Goal: Task Accomplishment & Management: Manage account settings

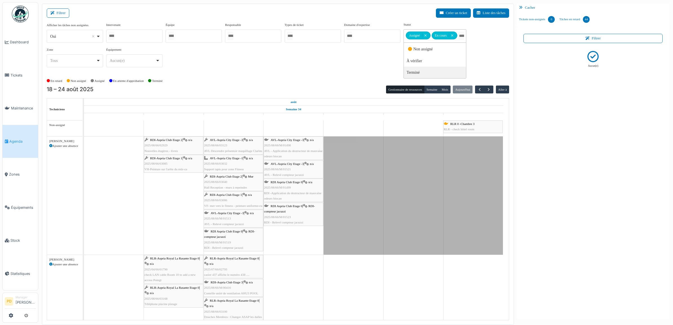
scroll to position [1077, 0]
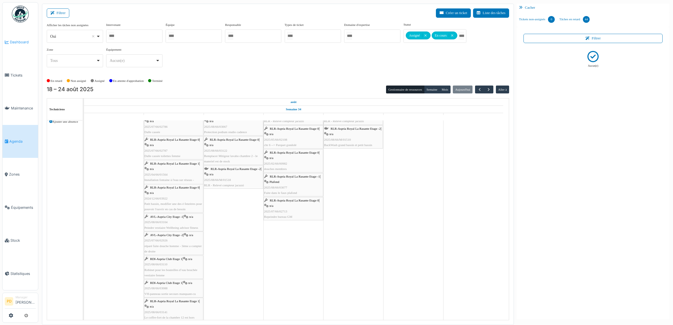
click at [12, 44] on span "Dashboard" at bounding box center [23, 41] width 26 height 5
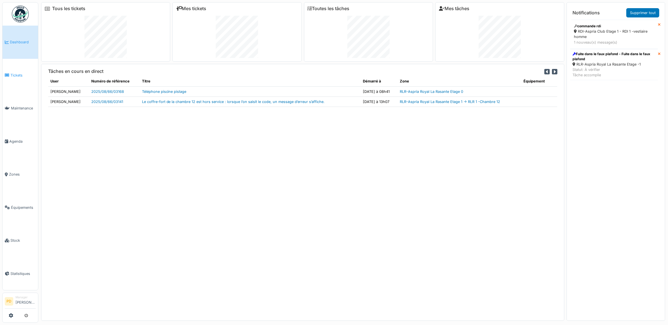
click at [19, 73] on span "Tickets" at bounding box center [22, 75] width 25 height 5
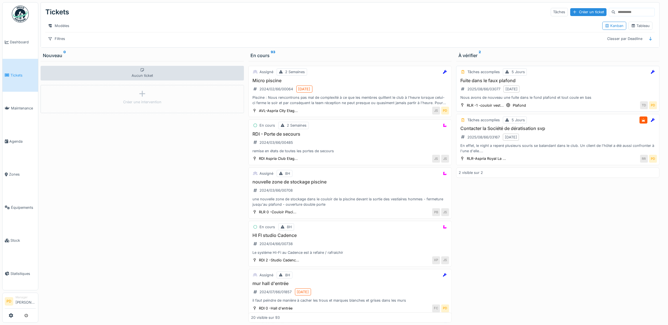
click at [581, 91] on div "Fuite dans le faux plafond 2025/08/66/03077 21/08/2025 Nous avons de nouveau un…" at bounding box center [557, 89] width 198 height 23
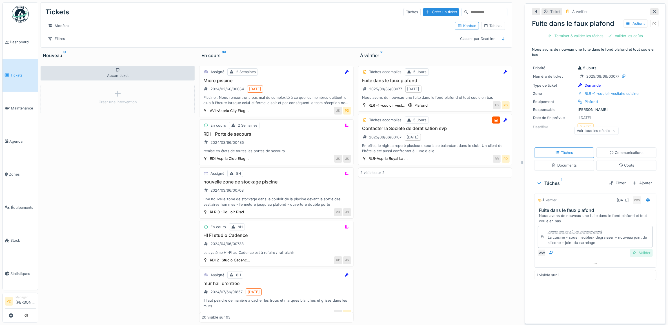
click at [636, 256] on div "Valider" at bounding box center [641, 253] width 23 height 8
click at [561, 35] on div "Valider les coûts" at bounding box center [575, 36] width 39 height 8
click at [561, 35] on div "Fuite dans le faux plafond Actions Clôturer le ticket" at bounding box center [595, 28] width 127 height 24
click at [577, 36] on div "Clôturer le ticket" at bounding box center [594, 36] width 39 height 8
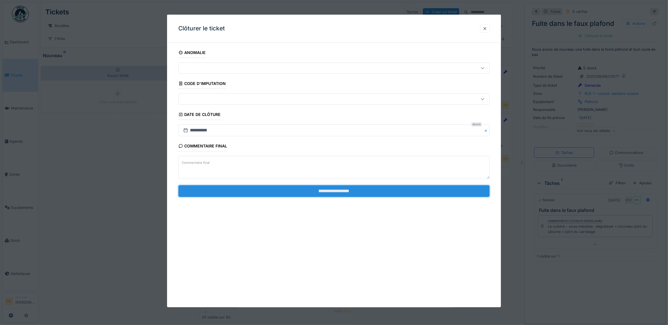
click at [469, 194] on input "**********" at bounding box center [333, 191] width 311 height 12
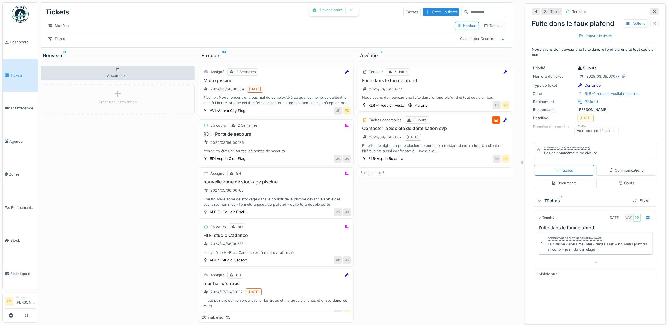
click at [455, 139] on div "Contacter la Société de dératisation svp 2025/08/66/03167 19/08/2025 En effet, …" at bounding box center [434, 140] width 149 height 28
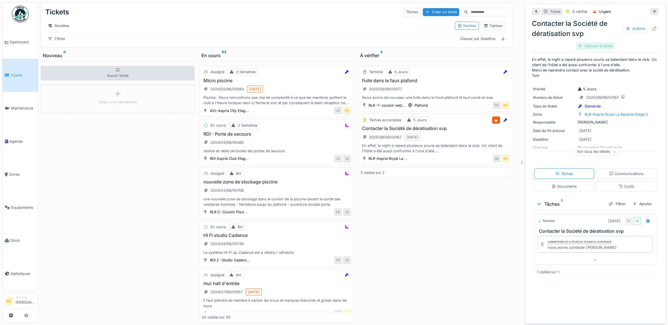
click at [594, 47] on div "Clôturer le ticket" at bounding box center [594, 46] width 39 height 8
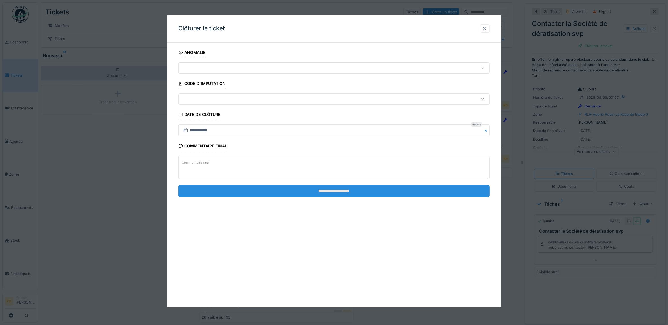
click at [415, 190] on input "**********" at bounding box center [333, 191] width 311 height 12
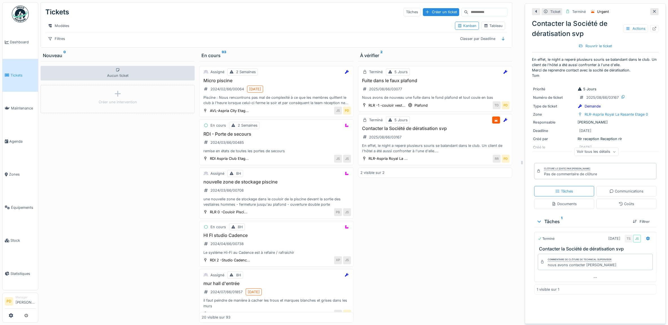
click at [21, 73] on span "Tickets" at bounding box center [22, 75] width 25 height 5
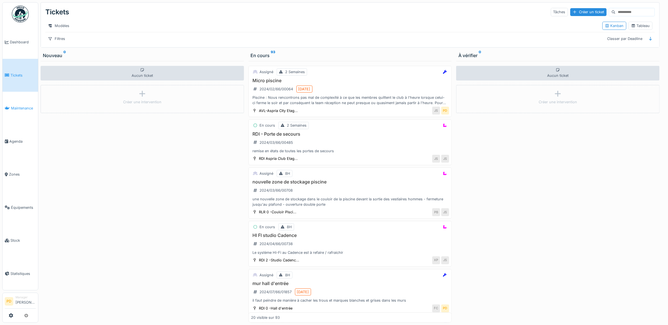
click at [19, 108] on span "Maintenance" at bounding box center [23, 108] width 25 height 5
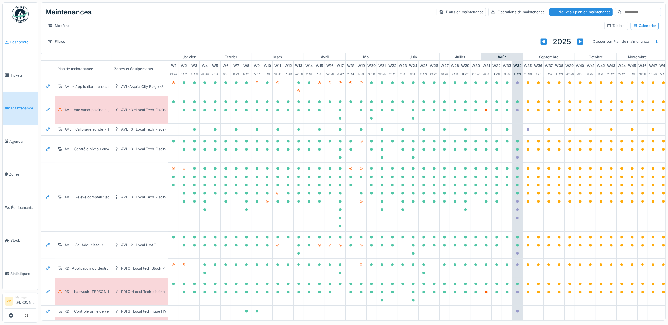
click at [24, 40] on span "Dashboard" at bounding box center [23, 41] width 26 height 5
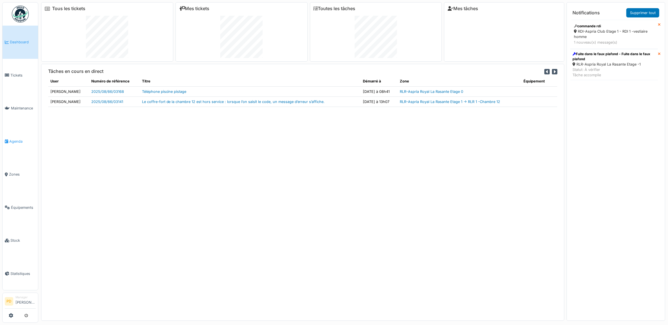
click at [23, 139] on span "Agenda" at bounding box center [22, 141] width 26 height 5
click at [19, 141] on span "Agenda" at bounding box center [22, 141] width 26 height 5
click at [14, 139] on span "Agenda" at bounding box center [22, 141] width 26 height 5
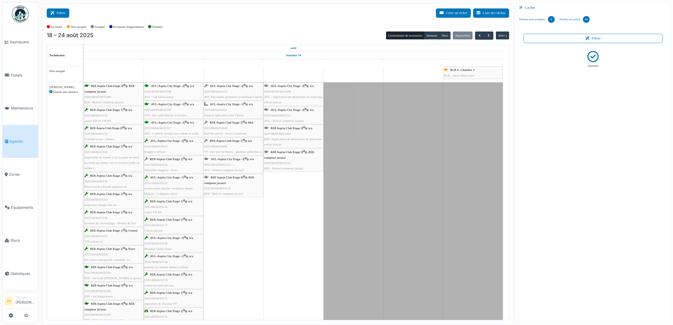
click at [66, 13] on button "Filtrer" at bounding box center [58, 12] width 23 height 9
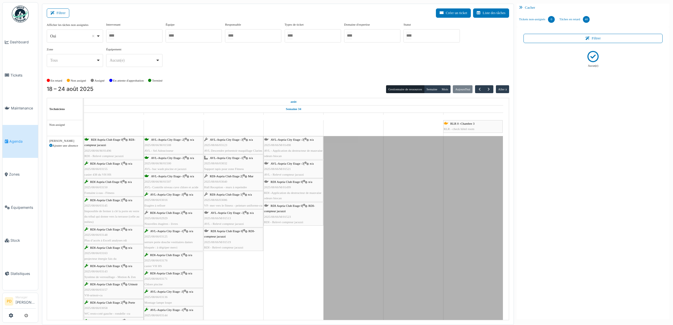
click at [421, 37] on div at bounding box center [431, 35] width 56 height 13
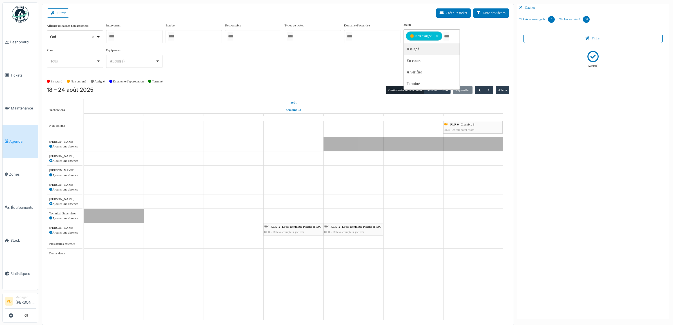
drag, startPoint x: 439, startPoint y: 35, endPoint x: 436, endPoint y: 38, distance: 4.2
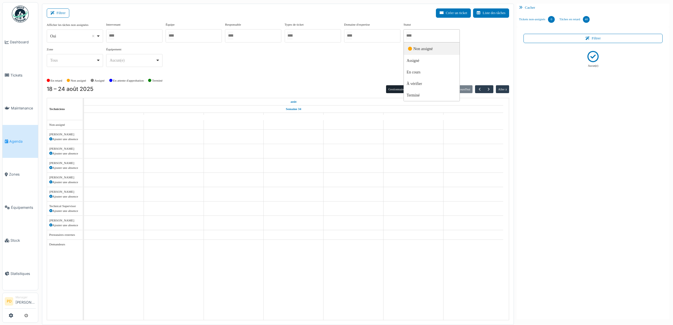
click at [434, 40] on div at bounding box center [431, 35] width 56 height 13
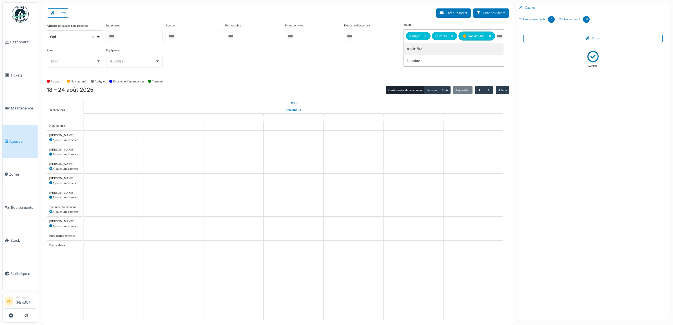
click at [342, 60] on div "Afficher les tâches non assignées *** Oui Remove item Oui Non Intervenant Alexa…" at bounding box center [278, 47] width 462 height 50
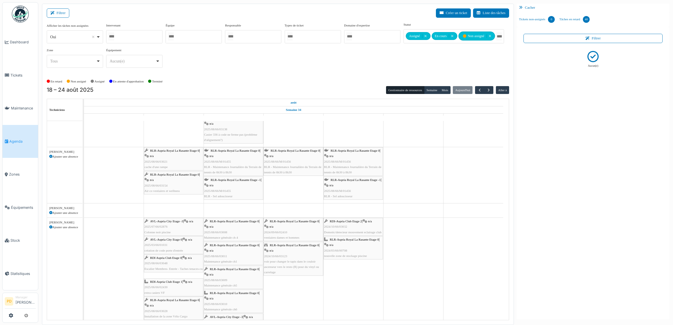
scroll to position [246, 0]
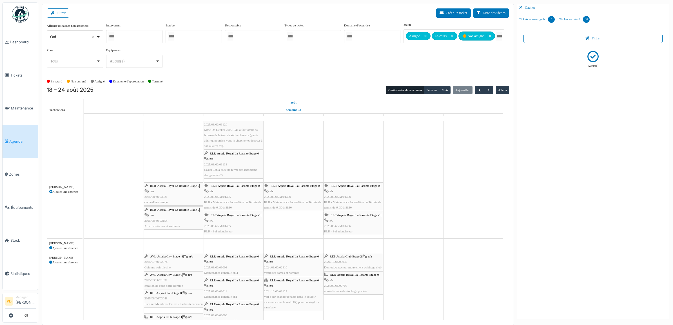
click at [170, 213] on div "RLR-Aspria Royal La Rasante Etage 0 | n/a 2025/08/66/03154 Air co vestiaires et…" at bounding box center [173, 218] width 58 height 22
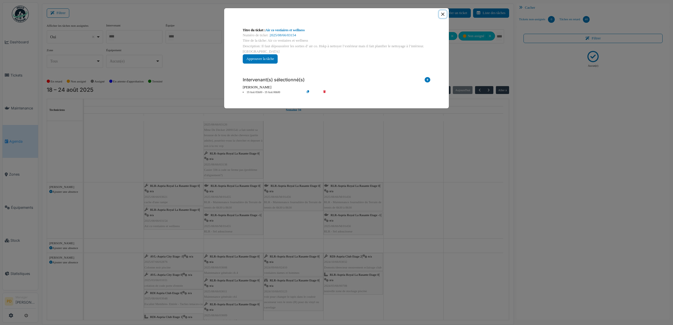
click at [441, 13] on button "Close" at bounding box center [443, 14] width 8 height 8
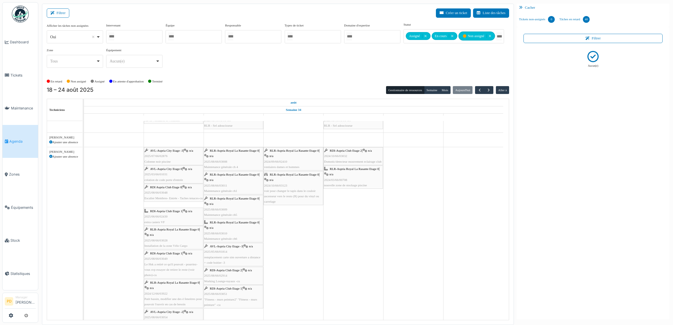
scroll to position [352, 0]
click at [173, 191] on div "RDI Aspria Club Etage 0 | n/a 2025/08/66/03048 Escalier Membres- Entrée - Tache…" at bounding box center [173, 193] width 58 height 16
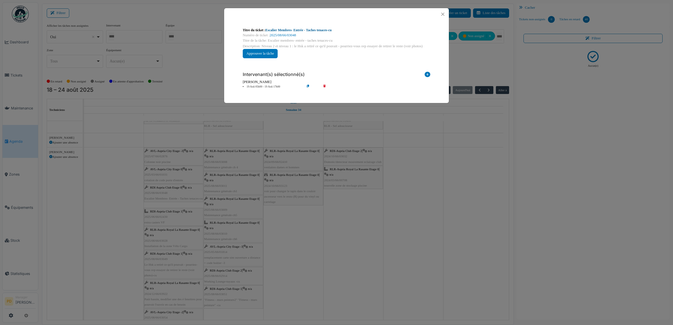
click at [311, 29] on link "Escalier Membres- Entrée - Taches tenaces-cu" at bounding box center [299, 30] width 66 height 4
click at [262, 87] on li "19 Aoû 05h00 - 19 Aoû 17h00" at bounding box center [272, 87] width 64 height 4
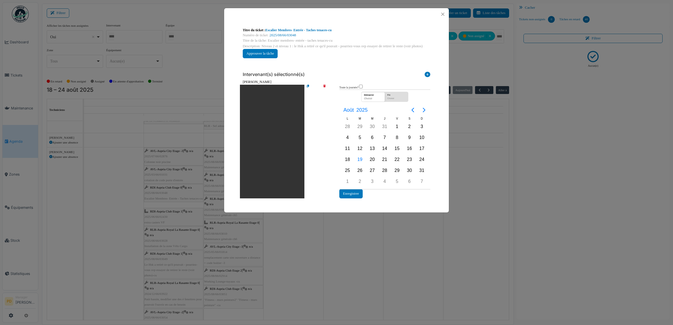
click at [324, 86] on icon at bounding box center [328, 142] width 16 height 114
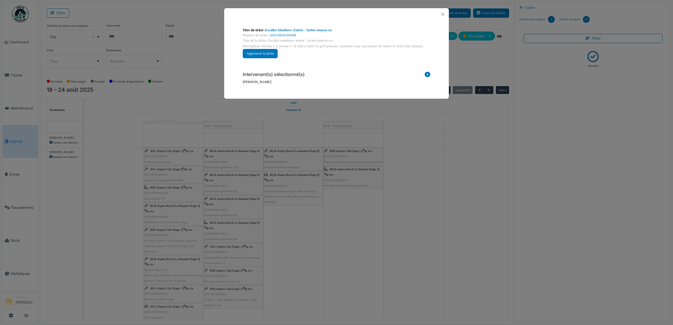
click at [429, 74] on icon at bounding box center [428, 76] width 6 height 8
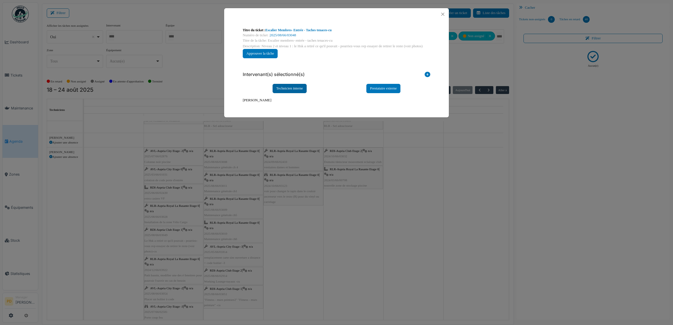
click at [296, 86] on div "Technicien interne" at bounding box center [290, 88] width 34 height 9
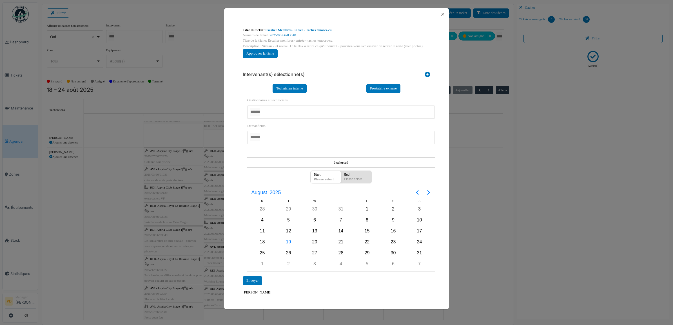
click at [292, 113] on div at bounding box center [341, 112] width 188 height 13
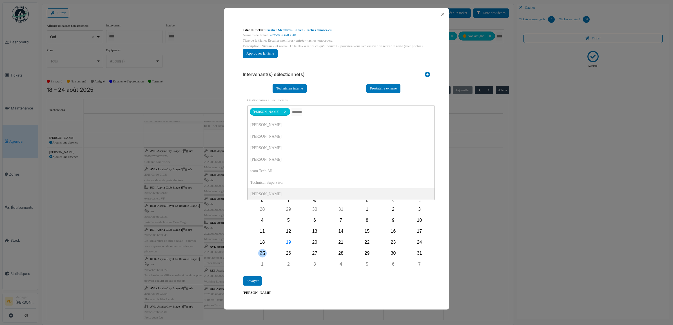
click at [265, 253] on div "25" at bounding box center [262, 253] width 8 height 8
click at [255, 279] on div "Envoyer" at bounding box center [252, 280] width 19 height 9
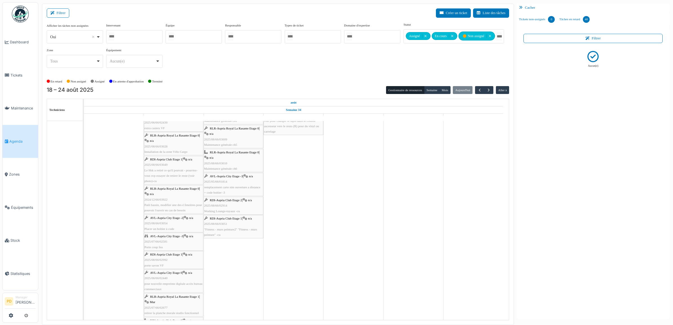
scroll to position [458, 0]
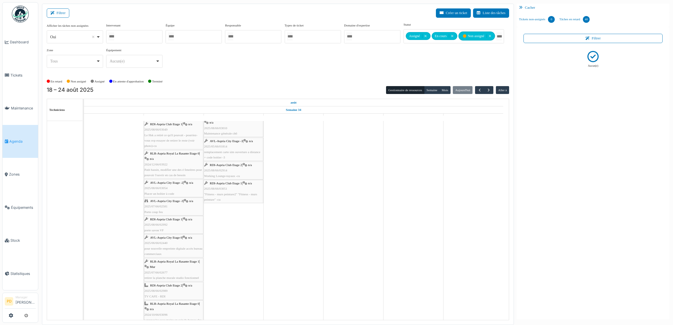
click at [168, 155] on span "RLR-Aspria Royal La Rasante Etage 0" at bounding box center [174, 153] width 49 height 3
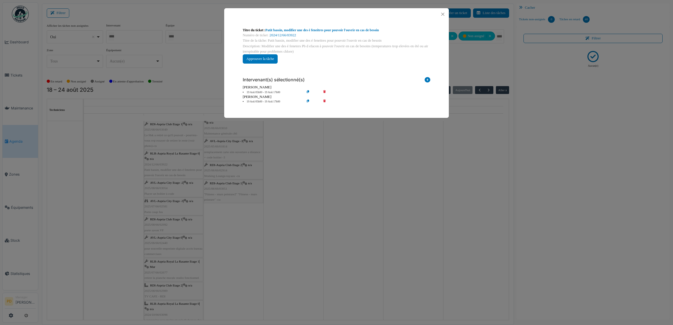
click at [265, 102] on li "19 Aoû 05h00 - 19 Aoû 17h00" at bounding box center [272, 102] width 64 height 4
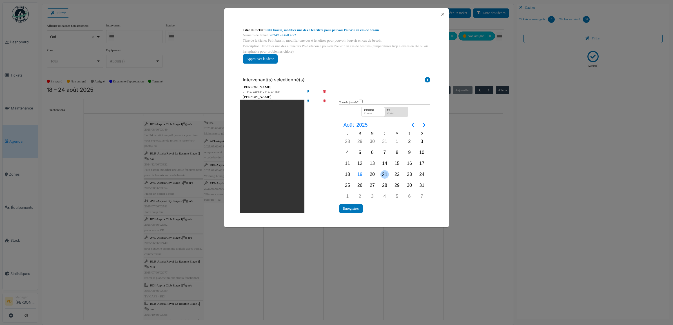
click at [385, 175] on div "21" at bounding box center [384, 174] width 8 height 8
click at [374, 175] on div "20" at bounding box center [372, 174] width 8 height 8
click at [373, 173] on div "20" at bounding box center [372, 174] width 8 height 8
click at [351, 210] on button "Enregistrer" at bounding box center [350, 208] width 23 height 9
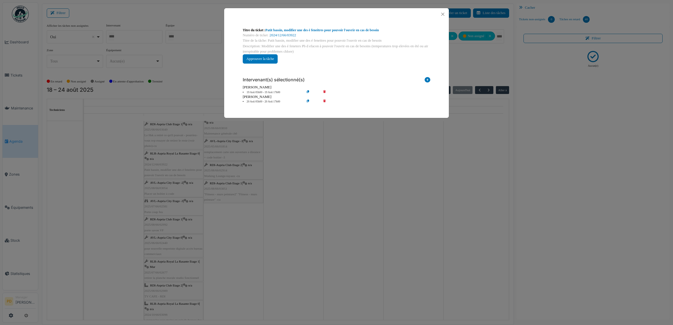
click at [261, 92] on li "19 Aoû 05h00 - 19 Aoû 17h00" at bounding box center [272, 92] width 64 height 4
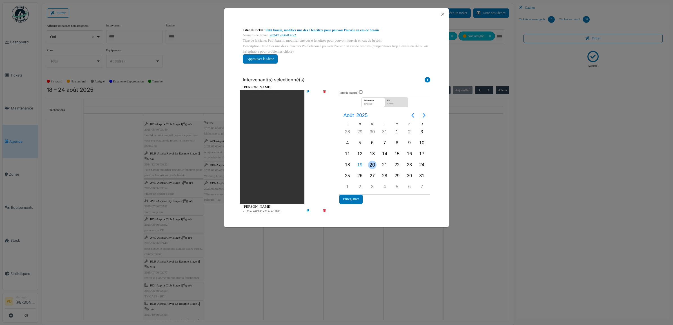
click at [372, 164] on div "20" at bounding box center [372, 165] width 8 height 8
click at [354, 200] on button "Enregistrer" at bounding box center [350, 199] width 23 height 9
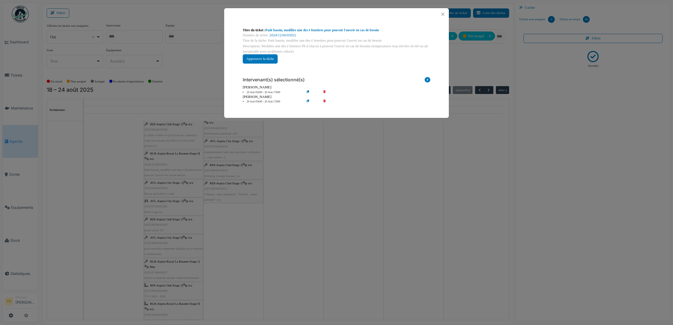
click at [427, 81] on icon at bounding box center [428, 81] width 6 height 8
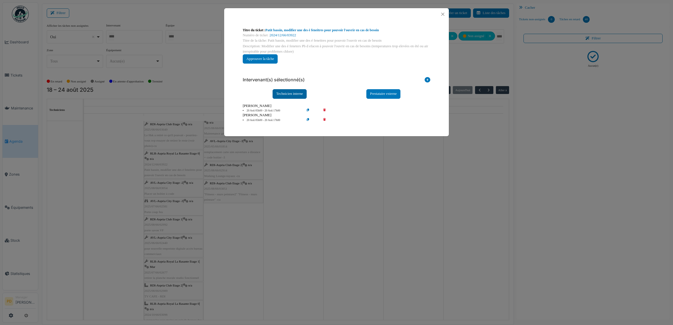
click at [290, 94] on div "Technicien interne" at bounding box center [290, 93] width 34 height 9
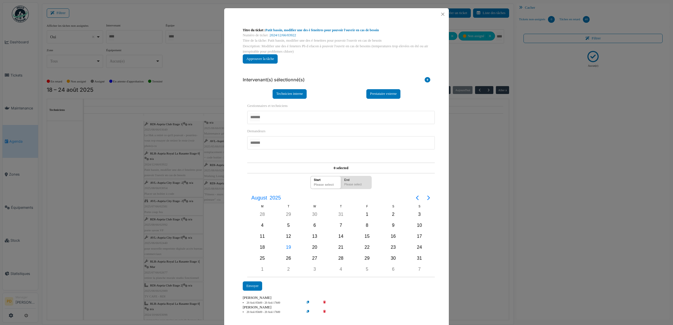
click at [278, 114] on div at bounding box center [341, 117] width 188 height 13
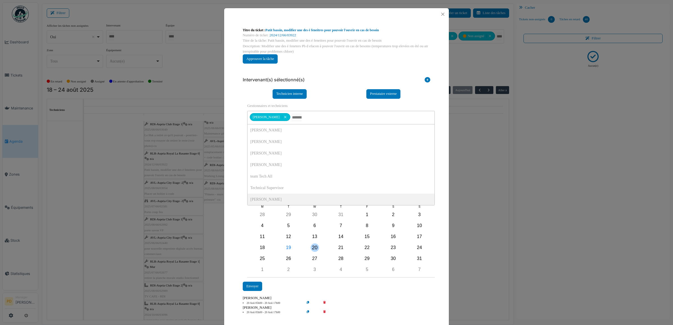
click at [311, 247] on div "20" at bounding box center [315, 248] width 8 height 8
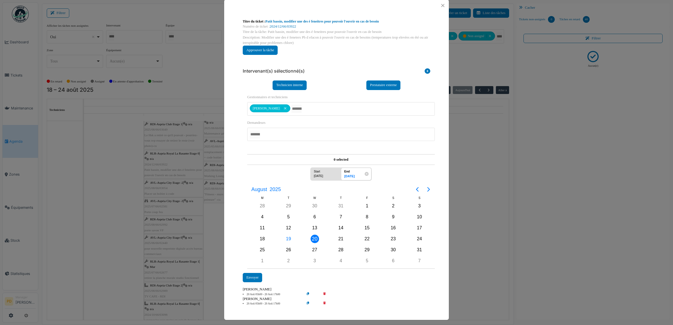
scroll to position [11, 0]
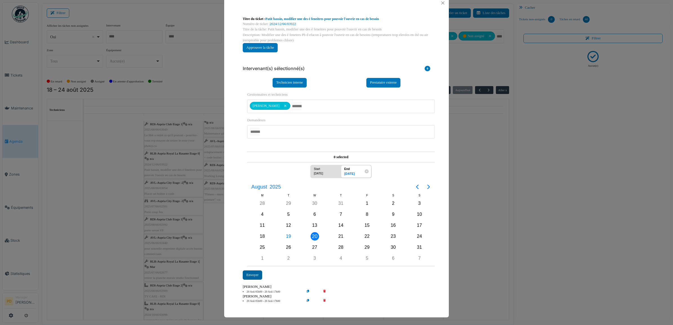
click at [260, 273] on div "Envoyer" at bounding box center [252, 275] width 19 height 9
click at [257, 275] on div "Envoyer" at bounding box center [252, 275] width 19 height 9
click at [247, 275] on div "Envoyer" at bounding box center [252, 275] width 19 height 9
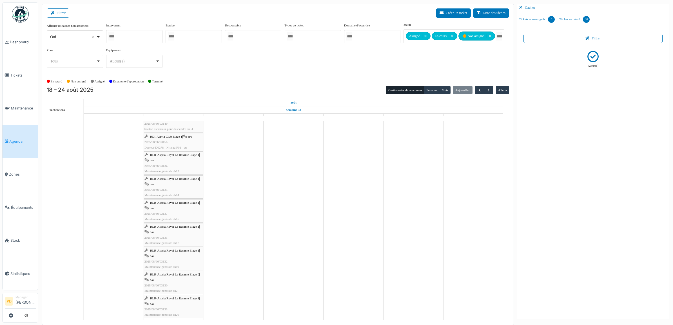
scroll to position [0, 0]
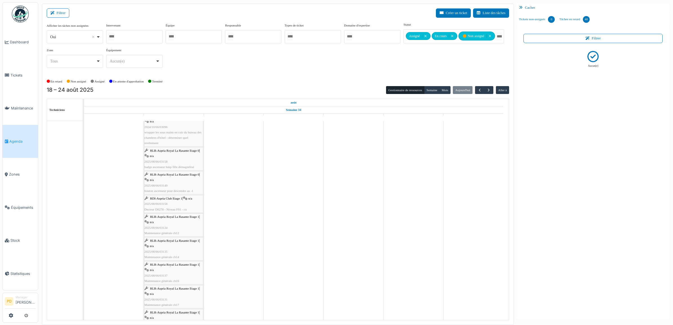
click at [168, 200] on span "RDI-Aspria Club Etage 1" at bounding box center [166, 198] width 32 height 3
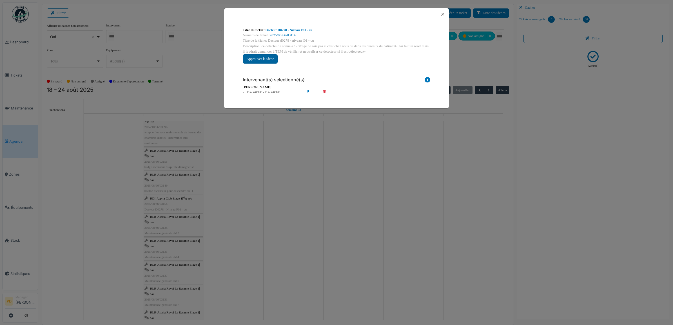
click at [273, 58] on button "Approuver la tâche" at bounding box center [260, 58] width 35 height 9
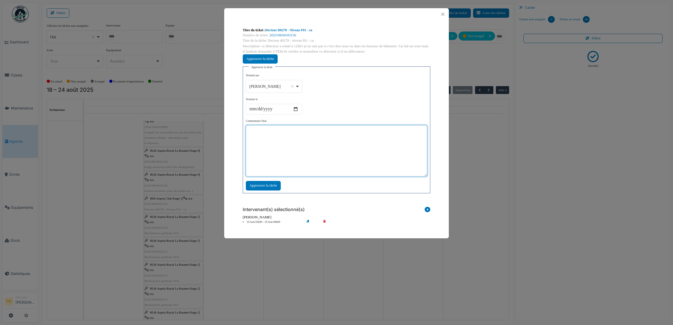
click at [316, 148] on textarea at bounding box center [336, 150] width 181 height 51
click at [254, 132] on textarea "**********" at bounding box center [336, 150] width 181 height 51
click at [302, 131] on textarea "**********" at bounding box center [336, 150] width 181 height 51
type textarea "**********"
click at [273, 189] on div "Approuver la tâche" at bounding box center [263, 185] width 35 height 9
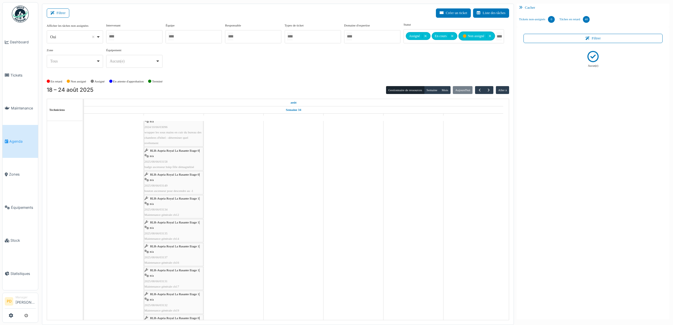
click at [187, 187] on div "RLR-Aspria Royal La Rasante Etage 0 | n/a 2025/08/66/03149 bouton ascenseur pou…" at bounding box center [173, 183] width 58 height 22
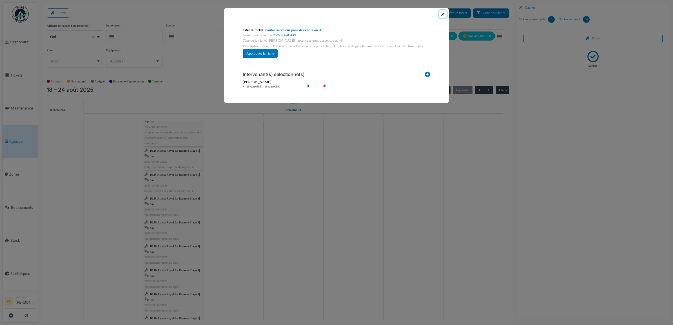
click at [443, 16] on button "Close" at bounding box center [443, 14] width 8 height 8
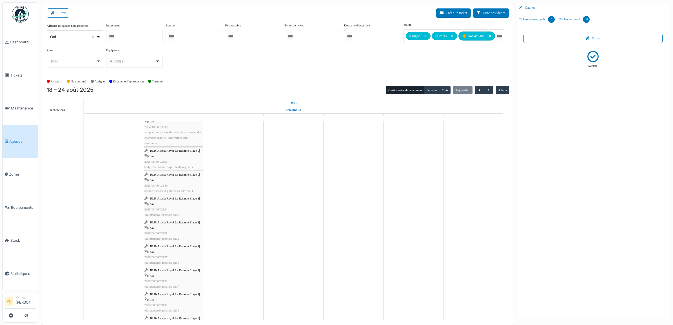
click at [177, 173] on div "RLR-Aspria Royal La Rasante Etage 0 | n/a 2025/08/66/03149 bouton ascenseur pou…" at bounding box center [173, 183] width 58 height 22
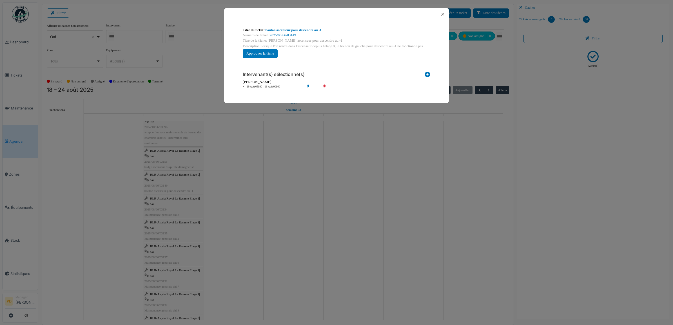
click at [187, 150] on div "**********" at bounding box center [336, 162] width 673 height 325
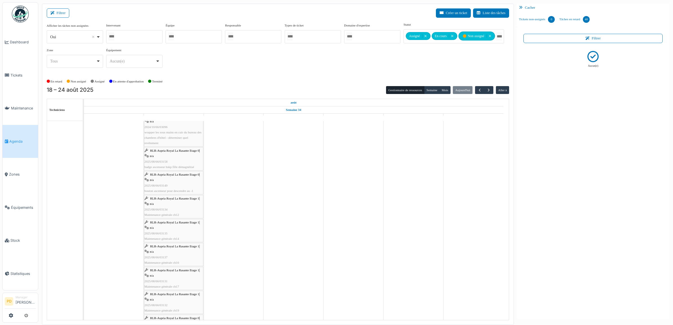
click at [178, 151] on span "RLR-Aspria Royal La Rasante Etage 0" at bounding box center [174, 150] width 49 height 3
click at [168, 151] on span "RLR-Aspria Royal La Rasante Etage 0" at bounding box center [174, 150] width 49 height 3
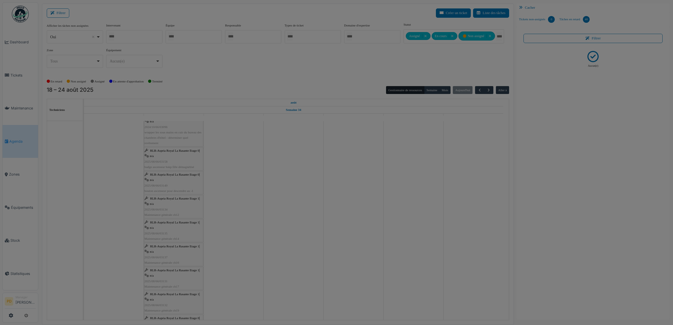
click at [163, 164] on div at bounding box center [336, 162] width 673 height 325
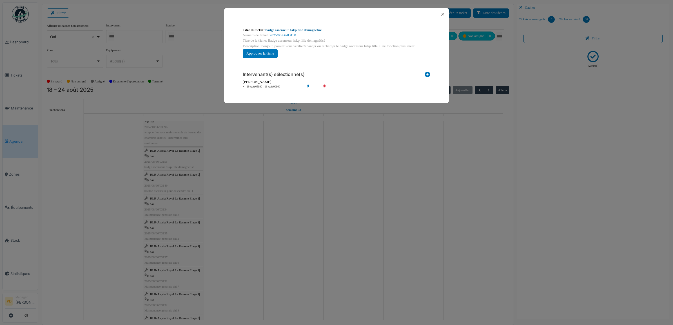
click at [296, 28] on link "badge ascenseur hskp fille démagnétisé" at bounding box center [294, 30] width 56 height 4
click at [267, 87] on li "19 Aoû 05h00 - 19 Aoû 06h00" at bounding box center [272, 87] width 64 height 4
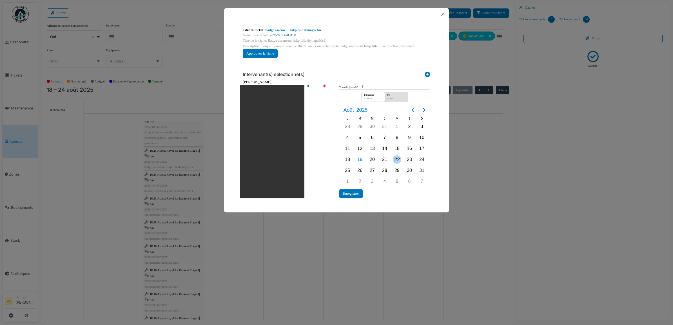
click at [398, 159] on div "22" at bounding box center [397, 159] width 8 height 8
click at [351, 192] on button "Enregistrer" at bounding box center [350, 193] width 23 height 9
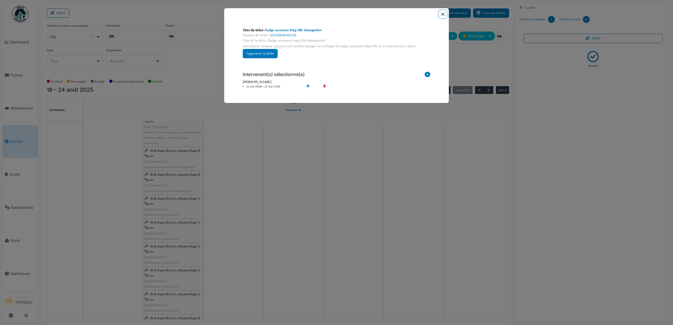
click at [441, 14] on button "Close" at bounding box center [443, 14] width 8 height 8
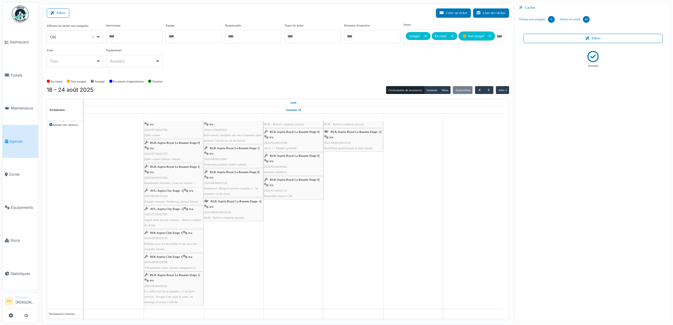
scroll to position [1056, 0]
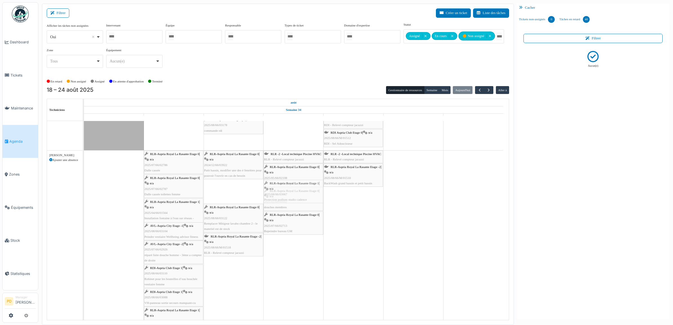
drag, startPoint x: 235, startPoint y: 185, endPoint x: 270, endPoint y: 185, distance: 35.2
click at [84, 185] on div "RLR-Aspria Royal La Rasante Etage 0 | n/a 2025/07/66/02786 Dalle cassée RLR-Asp…" at bounding box center [84, 248] width 0 height 194
click at [228, 214] on span "RLR-Aspria Royal La Rasante Etage -2" at bounding box center [236, 212] width 50 height 3
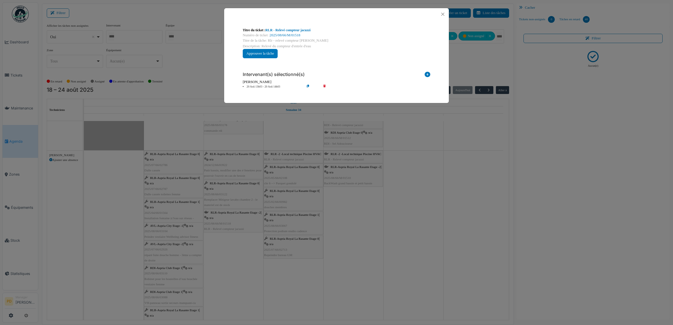
click at [327, 85] on icon at bounding box center [328, 87] width 16 height 4
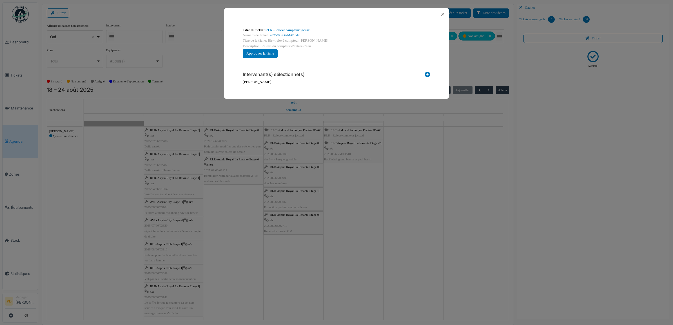
click at [426, 74] on icon at bounding box center [428, 76] width 6 height 8
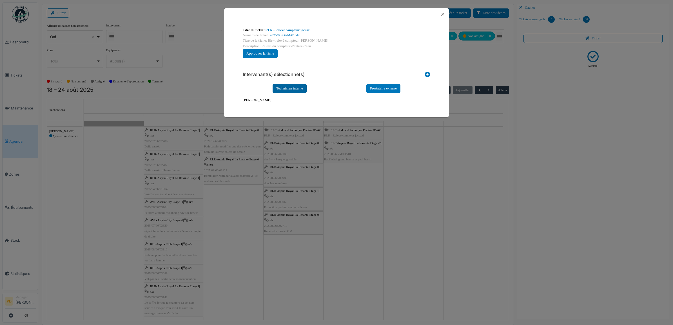
click at [290, 88] on div "Technicien interne" at bounding box center [290, 88] width 34 height 9
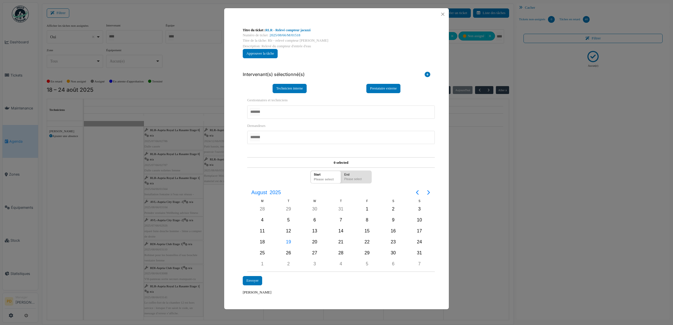
click at [285, 112] on div at bounding box center [341, 112] width 188 height 13
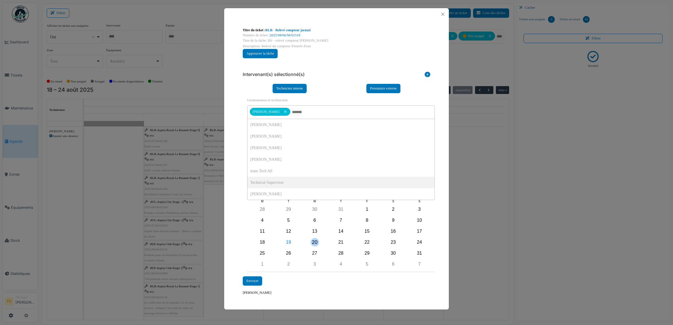
click at [317, 242] on div "20" at bounding box center [315, 242] width 8 height 8
click at [256, 280] on div "Envoyer" at bounding box center [252, 280] width 19 height 9
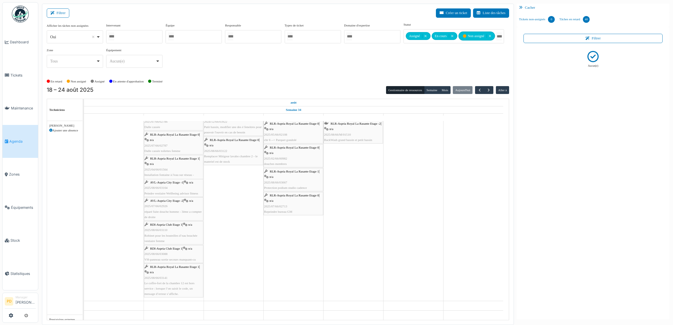
scroll to position [1101, 0]
click at [174, 247] on span "RDI-Aspria Club Etage 1" at bounding box center [166, 248] width 32 height 3
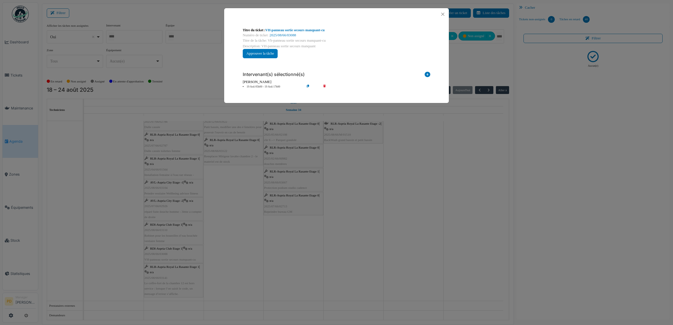
click at [322, 86] on icon at bounding box center [328, 87] width 16 height 4
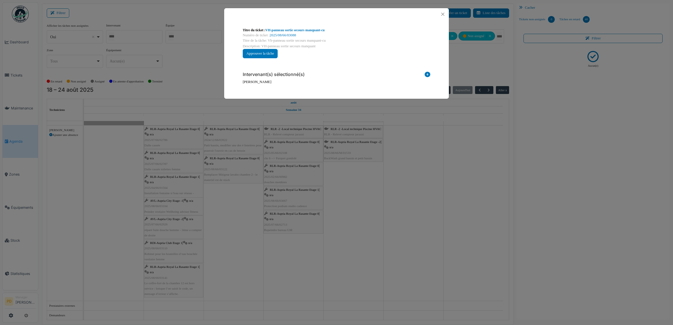
scroll to position [1083, 0]
click at [428, 74] on icon at bounding box center [428, 76] width 6 height 8
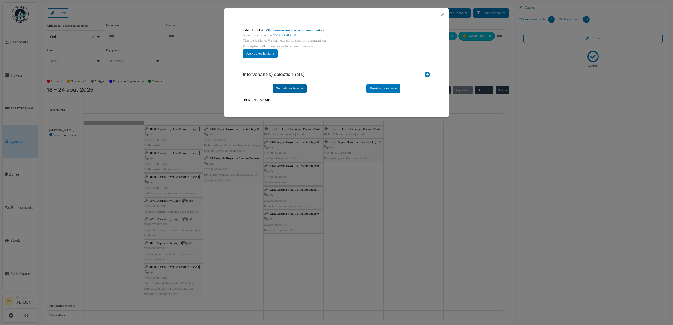
click at [294, 90] on div "Technicien interne" at bounding box center [290, 88] width 34 height 9
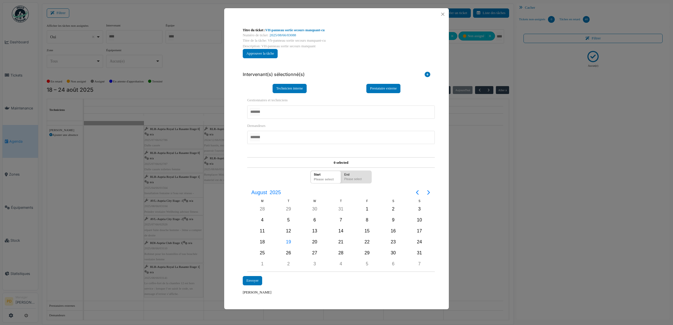
click at [276, 113] on div at bounding box center [341, 112] width 188 height 13
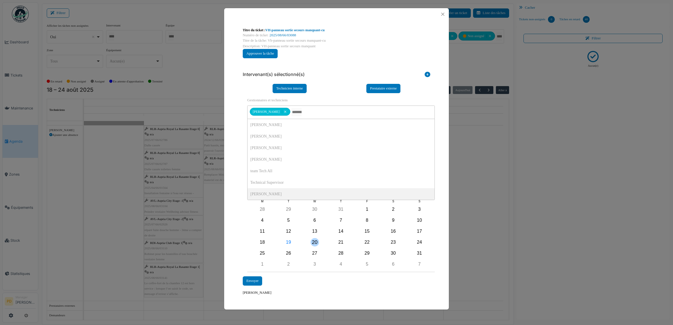
click at [315, 244] on div "20" at bounding box center [315, 242] width 8 height 8
click at [258, 279] on div "Envoyer" at bounding box center [252, 280] width 19 height 9
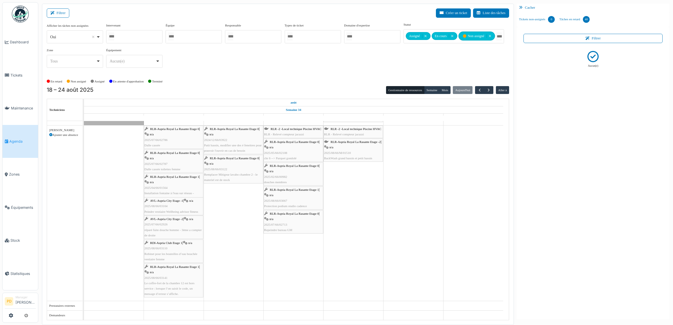
scroll to position [1101, 0]
click at [181, 218] on span "AVL-Aspria City Etage -2" at bounding box center [166, 218] width 33 height 3
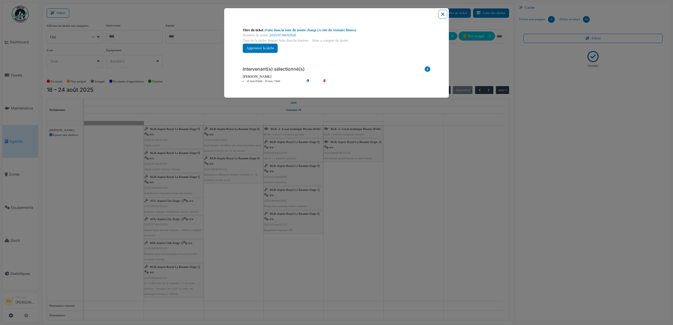
click at [443, 13] on button "Close" at bounding box center [443, 14] width 8 height 8
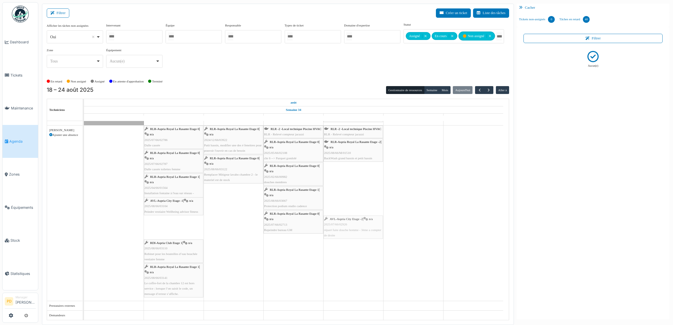
drag, startPoint x: 174, startPoint y: 220, endPoint x: 331, endPoint y: 229, distance: 157.4
click at [84, 229] on div "RLR-Aspria Royal La Rasante Etage 0 | n/a 2025/07/66/02786 Dalle cassée RLR-Asp…" at bounding box center [84, 213] width 0 height 175
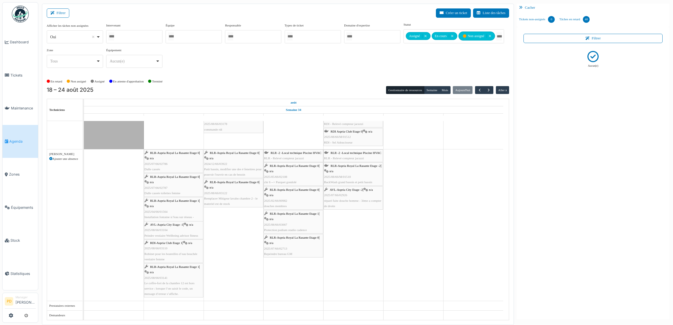
click at [169, 242] on span "RDI-Aspria Club Etage 1" at bounding box center [166, 242] width 32 height 3
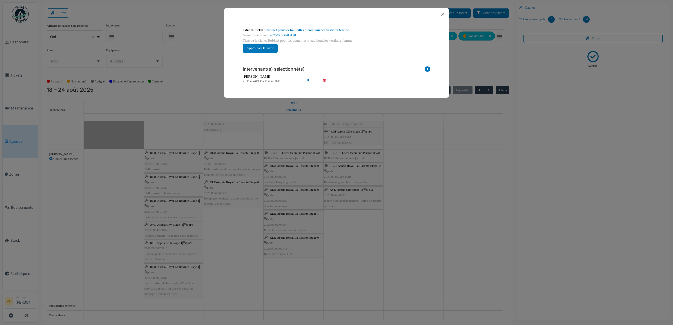
click at [322, 80] on icon at bounding box center [328, 81] width 16 height 4
drag, startPoint x: 428, startPoint y: 70, endPoint x: 422, endPoint y: 74, distance: 6.6
click at [427, 70] on icon at bounding box center [428, 70] width 6 height 8
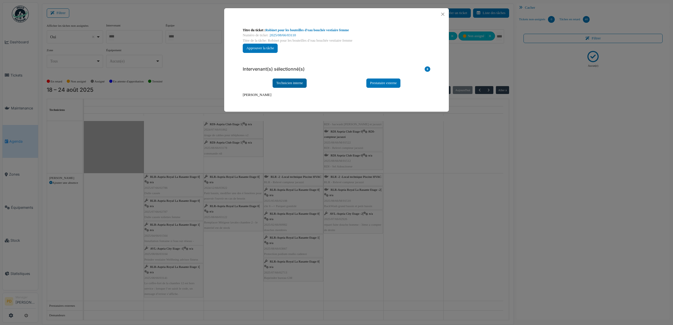
scroll to position [1053, 0]
click at [296, 81] on div "Technicien interne" at bounding box center [290, 83] width 34 height 9
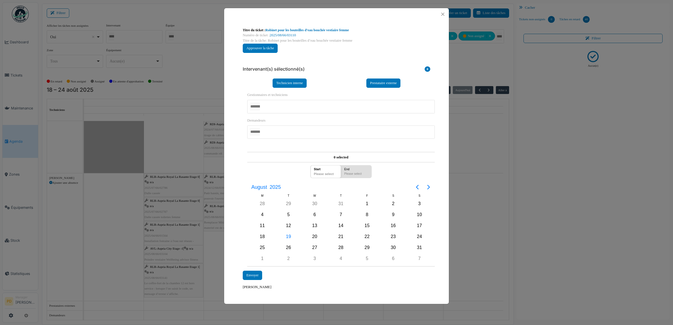
click at [283, 110] on div at bounding box center [341, 106] width 188 height 13
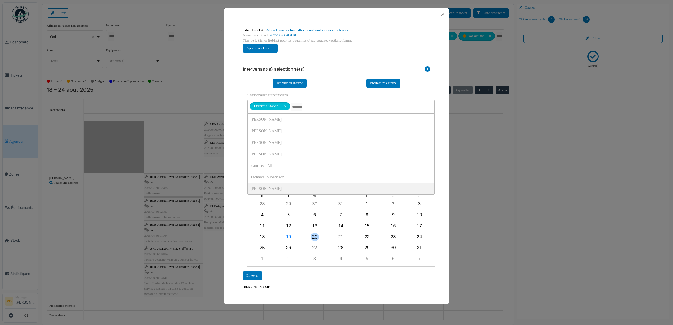
click at [311, 235] on div "20" at bounding box center [315, 237] width 8 height 8
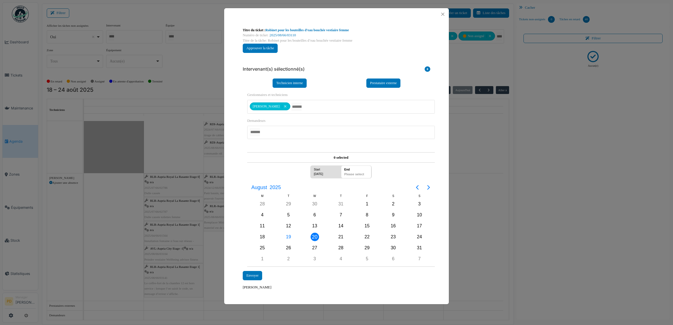
click at [311, 235] on div "20" at bounding box center [315, 237] width 8 height 8
click at [247, 277] on div "Envoyer" at bounding box center [252, 275] width 19 height 9
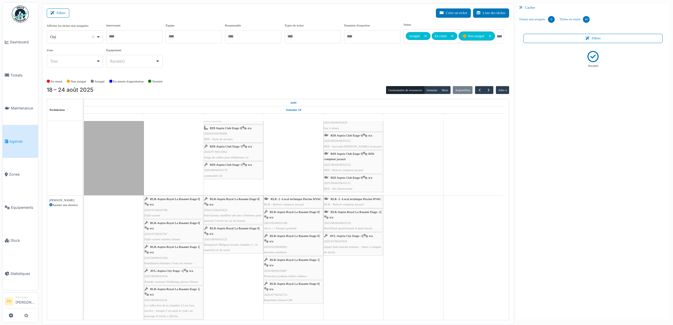
scroll to position [1077, 0]
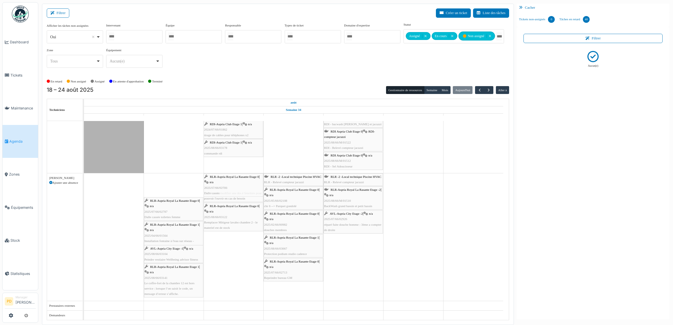
click at [84, 184] on div "RLR-Aspria Royal La Rasante Etage 0 | n/a 2025/07/66/02786 Dalle cassée RLR-Asp…" at bounding box center [84, 237] width 0 height 128
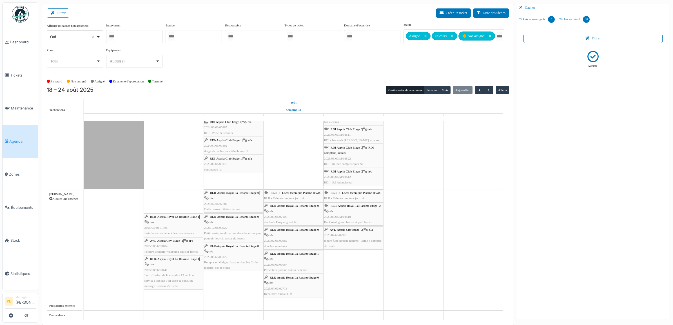
drag, startPoint x: 177, startPoint y: 200, endPoint x: 218, endPoint y: 200, distance: 41.7
click at [84, 200] on div "RLR-Aspria Royal La Rasante Etage 0 | n/a 2025/07/66/02787 Dalle cassée toilett…" at bounding box center [84, 244] width 0 height 111
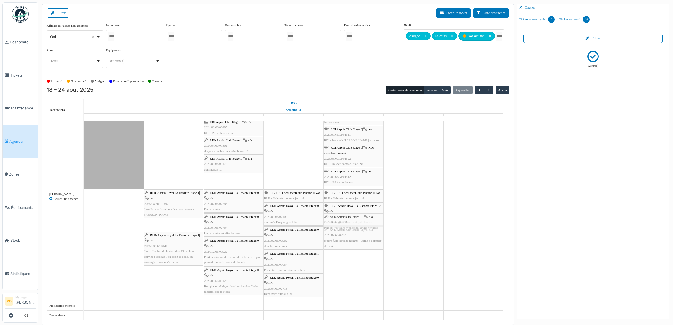
drag, startPoint x: 164, startPoint y: 215, endPoint x: 367, endPoint y: 238, distance: 204.0
click at [84, 238] on div "RLR-Aspria Royal La Rasante Etage 1 | n/a 2025/04/66/01564 Installation fontain…" at bounding box center [84, 244] width 0 height 111
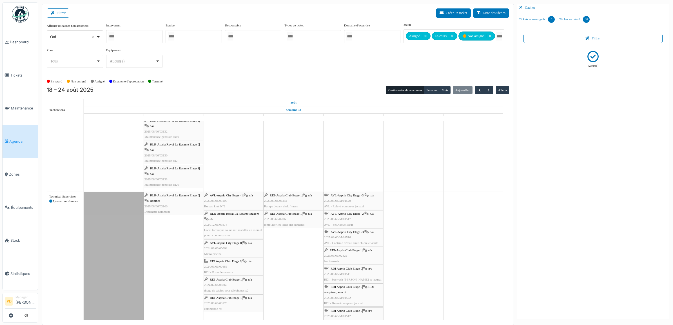
scroll to position [943, 0]
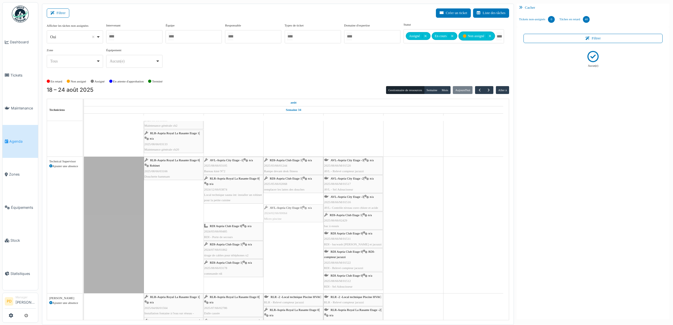
drag, startPoint x: 221, startPoint y: 210, endPoint x: 270, endPoint y: 209, distance: 48.7
click at [84, 209] on div "RLR-Aspria Royal La Rasante Etage 0 | Robinet 2025/08/66/03166 Douchette hammam…" at bounding box center [84, 225] width 0 height 137
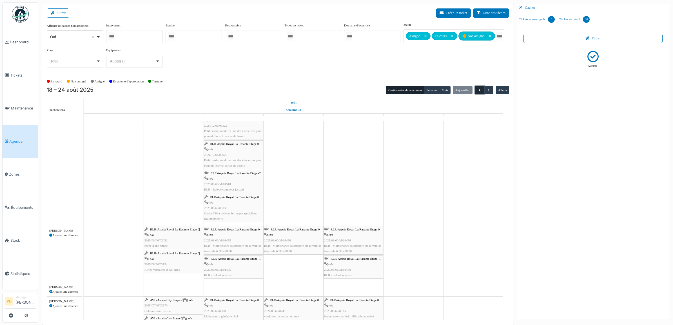
click at [480, 92] on span "button" at bounding box center [479, 90] width 5 height 5
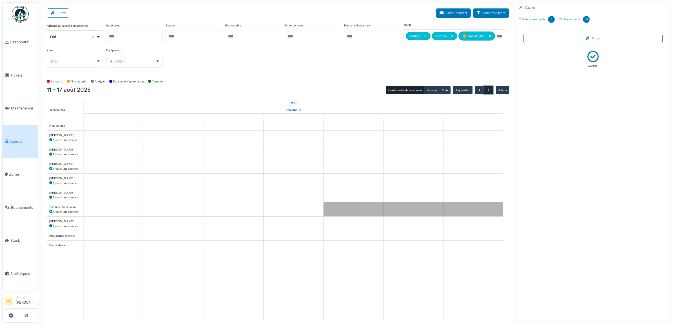
click at [489, 92] on span "button" at bounding box center [488, 90] width 5 height 5
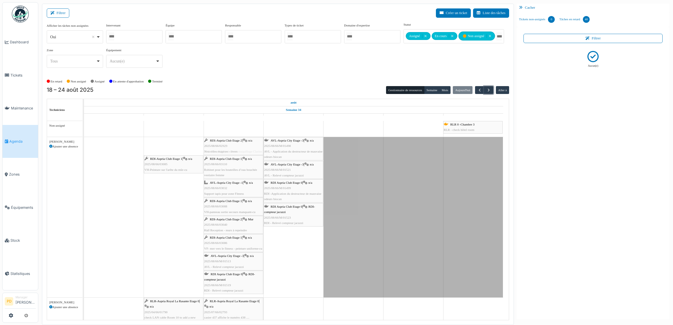
drag, startPoint x: 159, startPoint y: 149, endPoint x: 194, endPoint y: 153, distance: 35.4
click at [84, 151] on div "RDI-Aspria Club Etage 2 | n/a 2025/08/66/02929 Nouvelles étagères - livres AVL-…" at bounding box center [84, 217] width 0 height 160
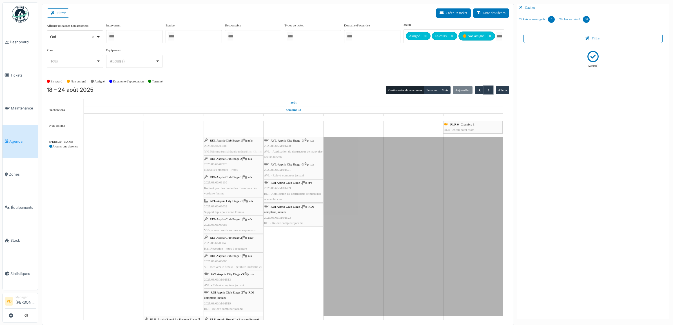
drag, startPoint x: 172, startPoint y: 146, endPoint x: 206, endPoint y: 148, distance: 34.4
click at [84, 148] on div "RDI-Aspria Club Etage 1 | n/a 2025/08/66/03085 VH-Peinture sur l'arête du mûr-c…" at bounding box center [84, 226] width 0 height 179
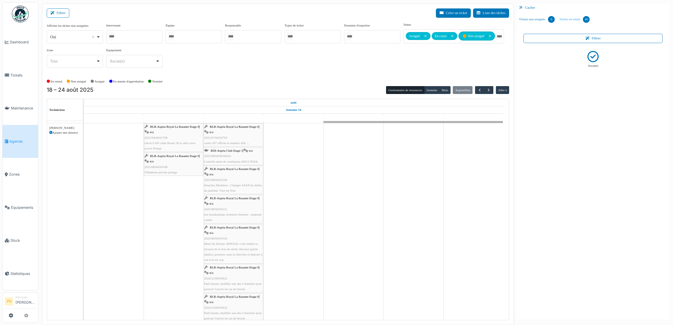
click at [566, 17] on link "Tâches en retard 40" at bounding box center [574, 19] width 35 height 15
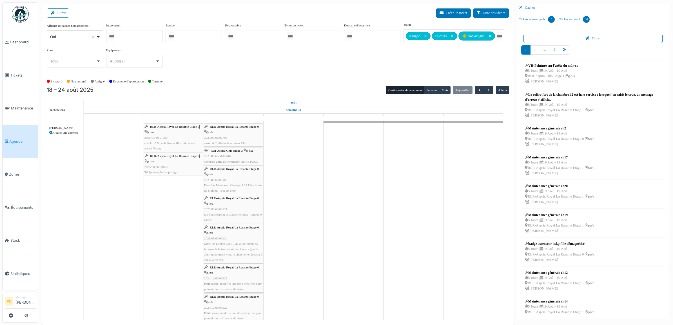
click at [18, 139] on span "Agenda" at bounding box center [22, 141] width 26 height 5
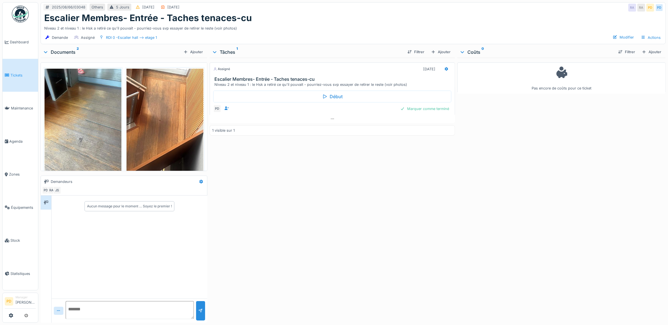
click at [159, 124] on img at bounding box center [164, 120] width 77 height 102
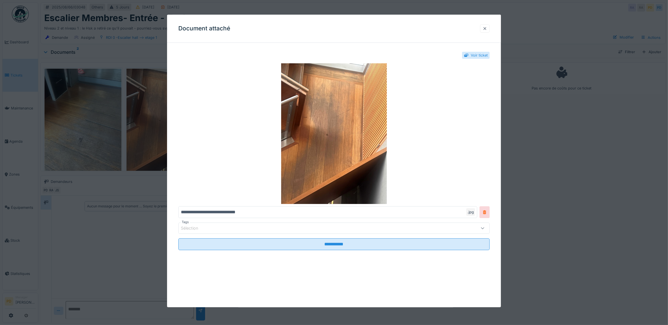
click at [487, 30] on div at bounding box center [484, 28] width 5 height 5
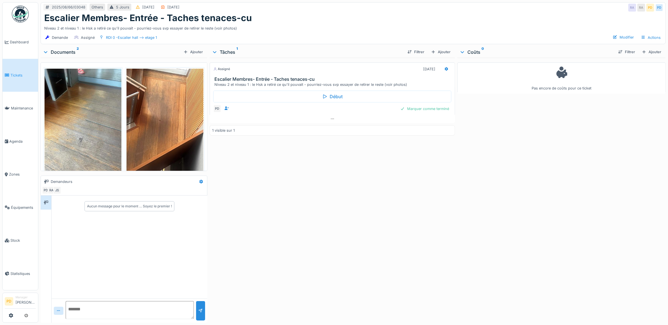
click at [92, 139] on img at bounding box center [82, 120] width 77 height 102
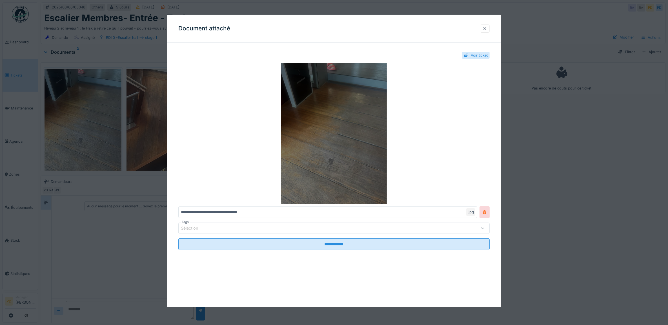
click at [312, 164] on img at bounding box center [333, 133] width 311 height 141
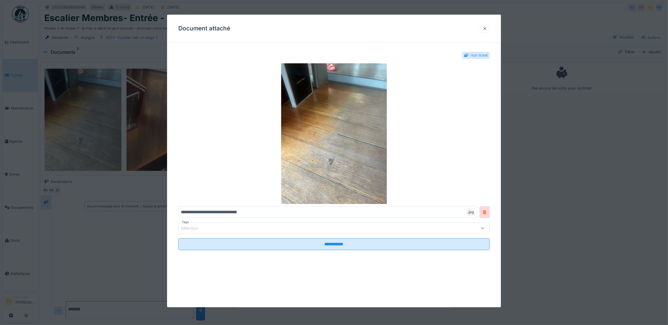
click at [487, 29] on div at bounding box center [484, 28] width 5 height 5
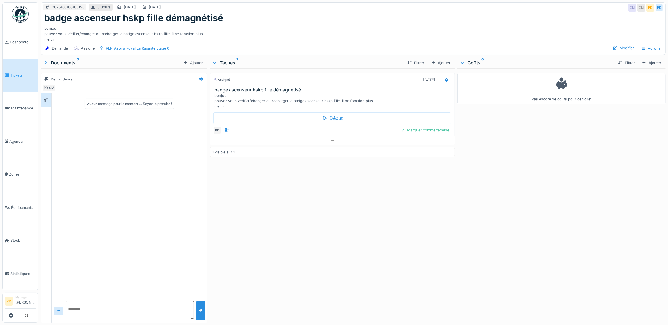
click at [93, 308] on textarea at bounding box center [130, 310] width 128 height 18
click at [89, 309] on textarea "**********" at bounding box center [130, 310] width 128 height 18
type textarea "**********"
click at [196, 312] on div at bounding box center [200, 310] width 9 height 19
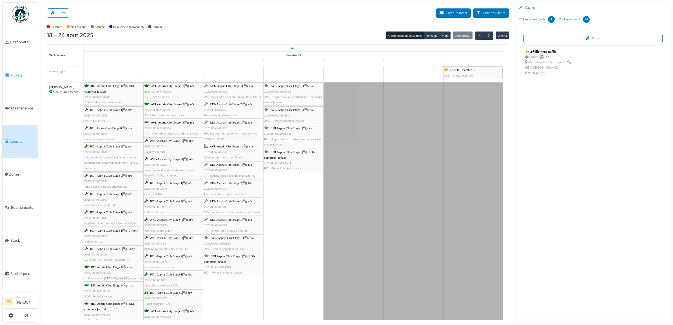
click at [18, 73] on span "Tickets" at bounding box center [22, 75] width 25 height 5
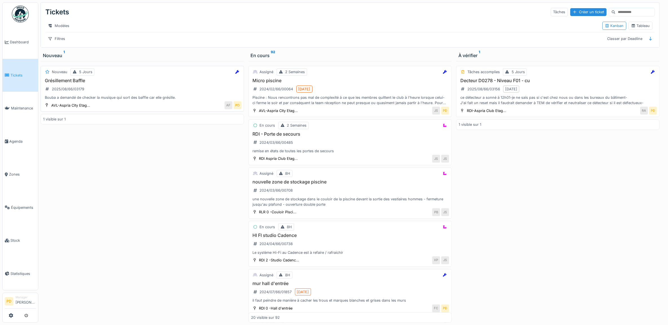
click at [133, 83] on h3 "Grésillement Baffle" at bounding box center [142, 80] width 198 height 5
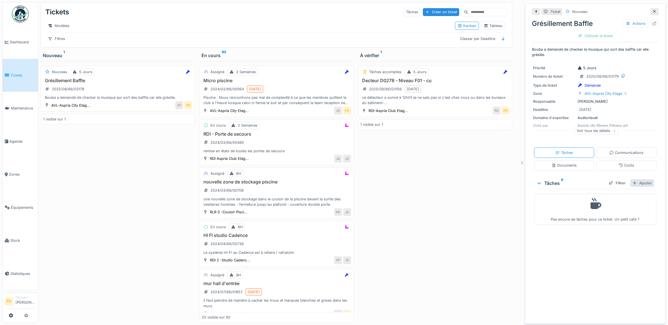
click at [635, 184] on div "Ajouter" at bounding box center [642, 183] width 24 height 8
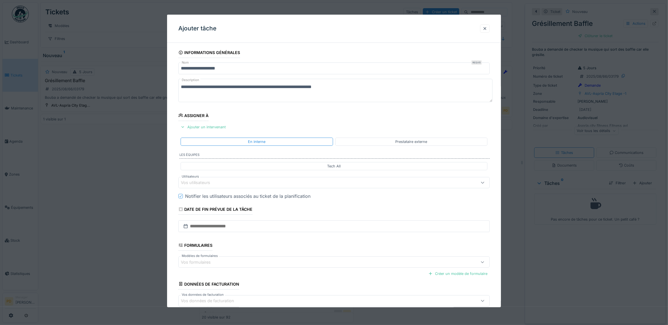
click at [216, 182] on div "Vos utilisateurs" at bounding box center [199, 183] width 37 height 6
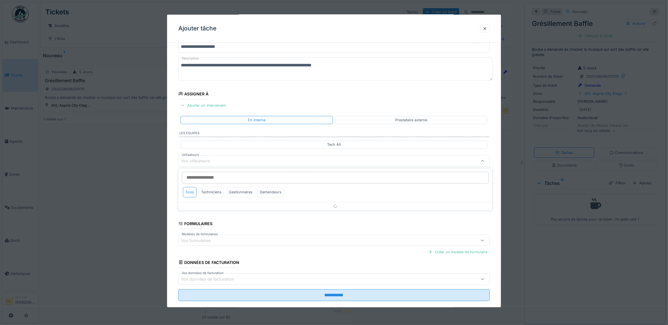
scroll to position [23, 0]
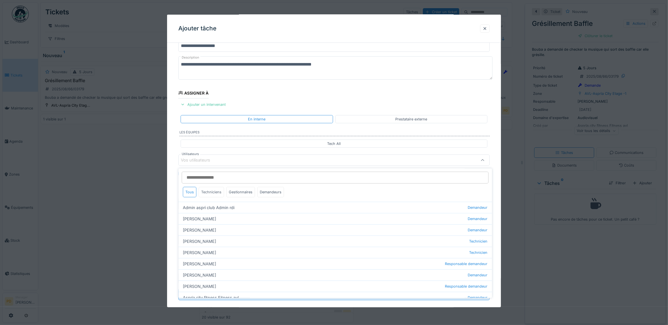
click at [214, 192] on div "Techniciens" at bounding box center [211, 192] width 25 height 10
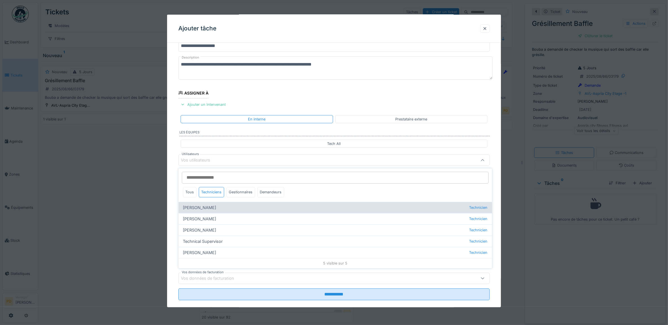
click at [209, 208] on div "[PERSON_NAME] Technicien" at bounding box center [335, 207] width 313 height 11
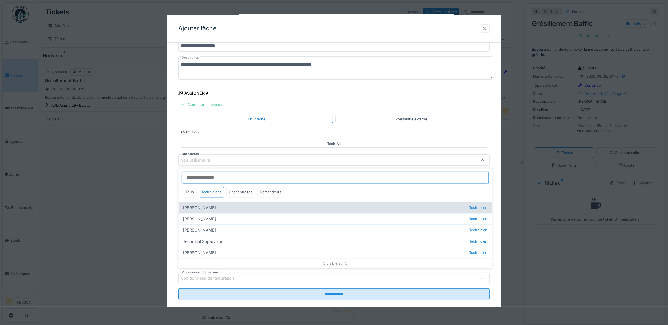
type input "*****"
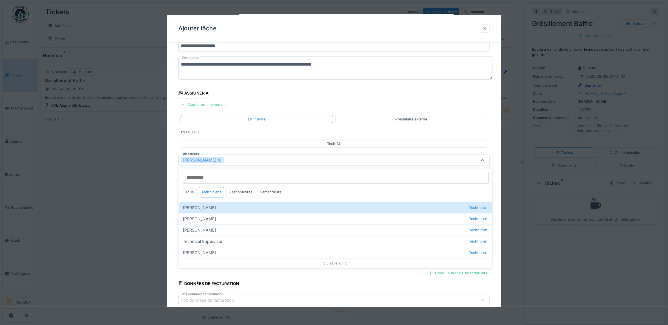
click at [174, 224] on div "**********" at bounding box center [334, 181] width 334 height 313
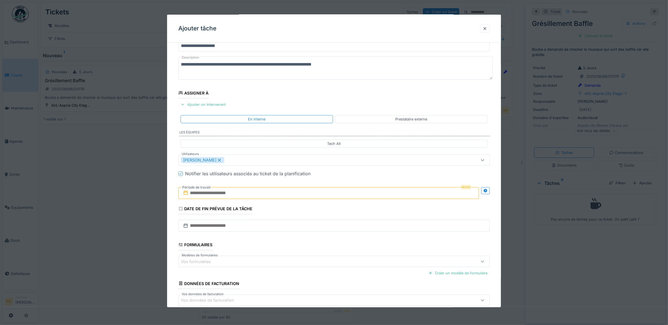
click at [227, 196] on input "text" at bounding box center [328, 193] width 301 height 12
click at [321, 257] on div "20" at bounding box center [321, 258] width 8 height 8
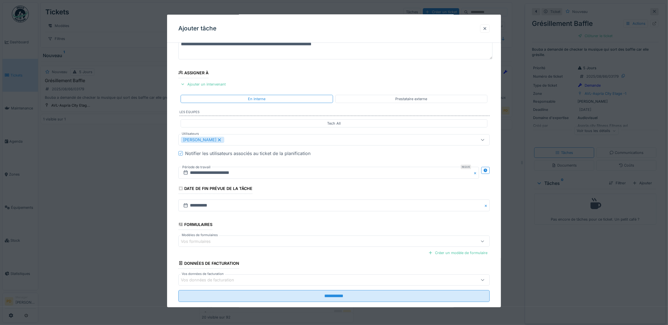
scroll to position [54, 0]
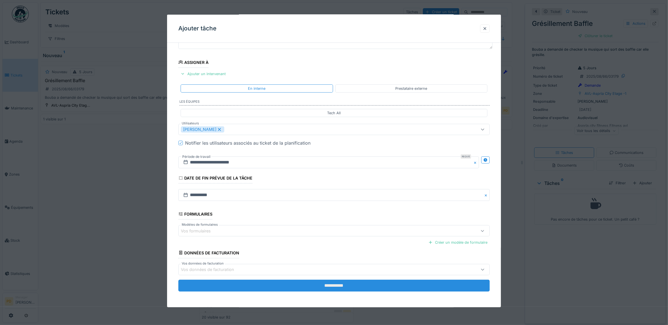
click at [337, 285] on input "**********" at bounding box center [333, 286] width 311 height 12
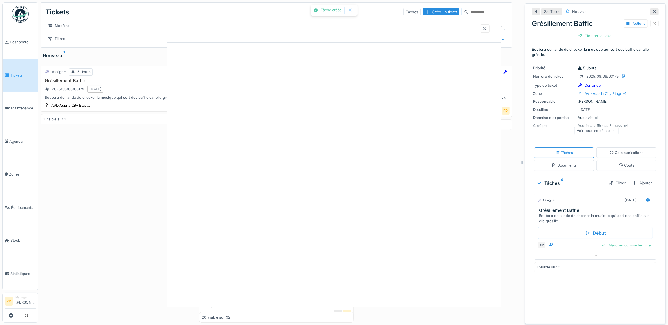
scroll to position [0, 0]
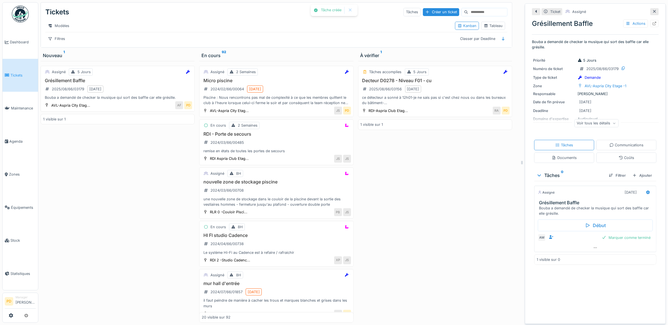
click at [18, 73] on span "Tickets" at bounding box center [22, 75] width 25 height 5
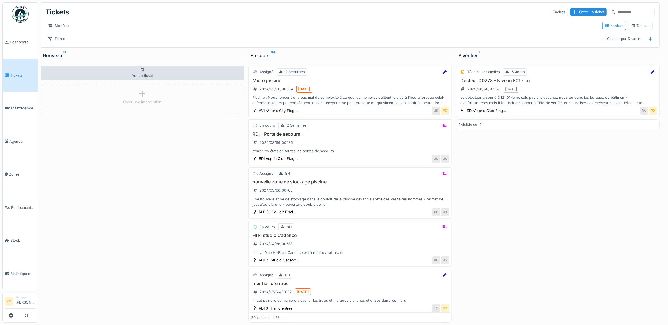
click at [564, 90] on div "Decteur D0278 - Niveau F01 - cu 2025/08/66/03156 [DATE] détecteur a sonné à 12h…" at bounding box center [557, 92] width 198 height 28
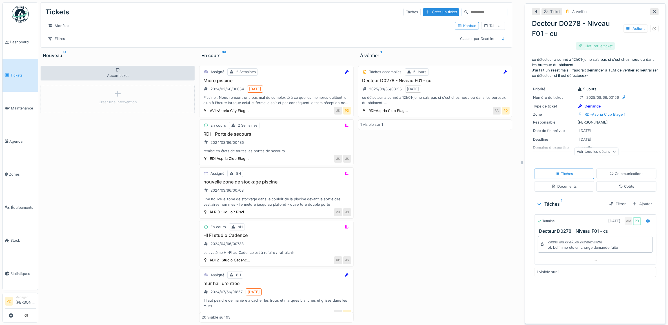
click at [596, 44] on div "Clôturer le ticket" at bounding box center [594, 46] width 39 height 8
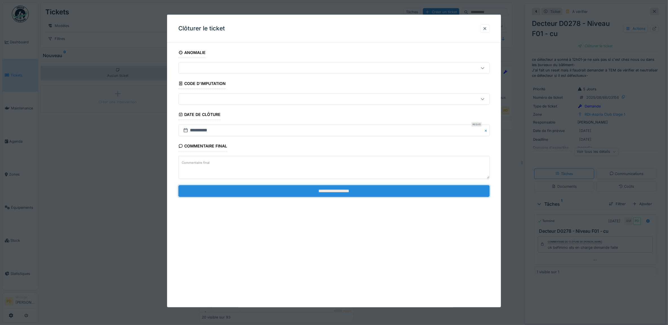
click at [404, 187] on input "**********" at bounding box center [333, 191] width 311 height 12
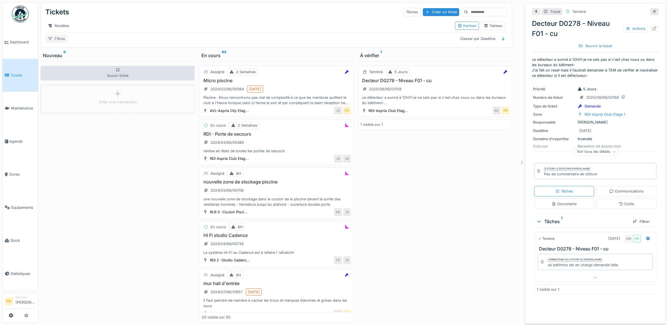
click at [55, 40] on div "Filtres" at bounding box center [56, 39] width 22 height 8
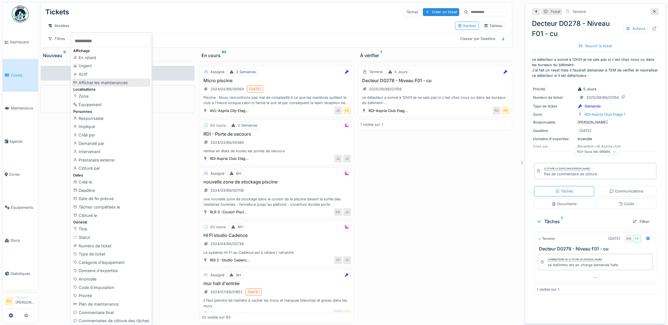
click at [101, 82] on div "Afficher les maintenances" at bounding box center [111, 83] width 78 height 8
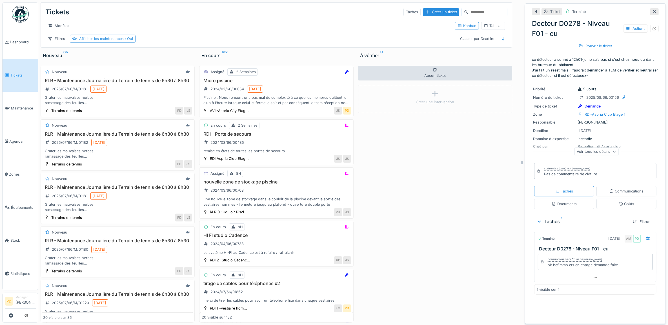
click at [122, 41] on div "Afficher les maintenances : Oui" at bounding box center [106, 38] width 54 height 5
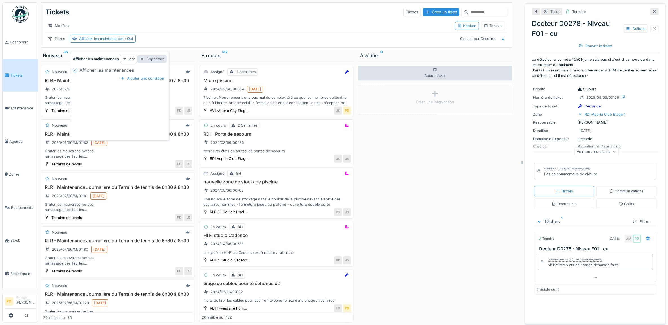
click at [153, 59] on div "Supprimer" at bounding box center [151, 59] width 29 height 8
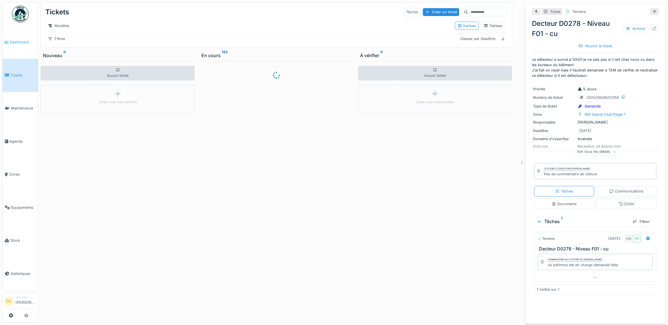
click at [28, 43] on span "Dashboard" at bounding box center [23, 41] width 26 height 5
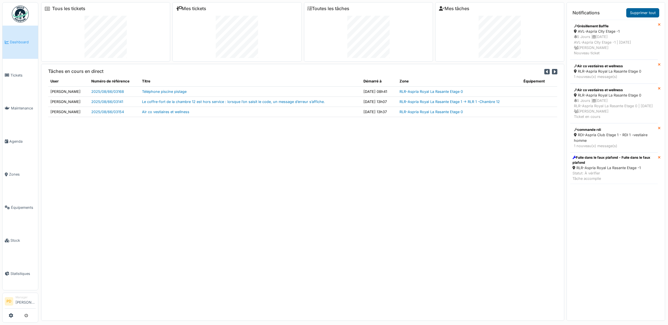
click at [641, 13] on link "Supprimer tout" at bounding box center [642, 12] width 33 height 9
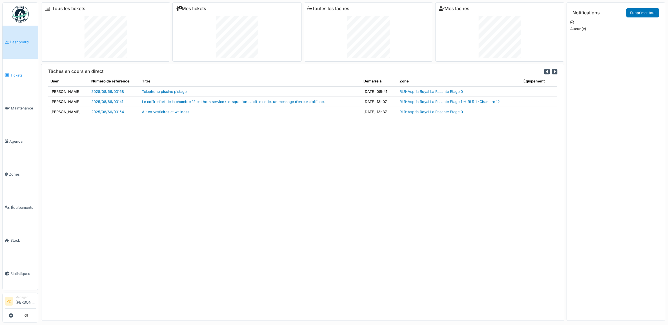
click at [17, 73] on span "Tickets" at bounding box center [22, 75] width 25 height 5
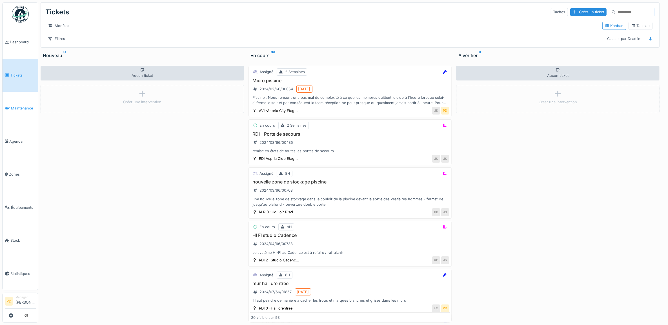
click at [26, 108] on span "Maintenance" at bounding box center [23, 108] width 25 height 5
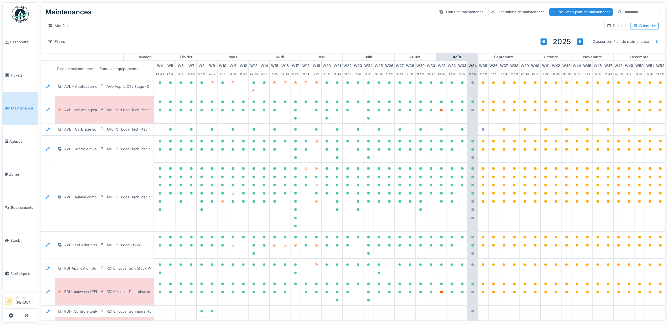
scroll to position [0, 55]
click at [13, 74] on span "Tickets" at bounding box center [22, 75] width 25 height 5
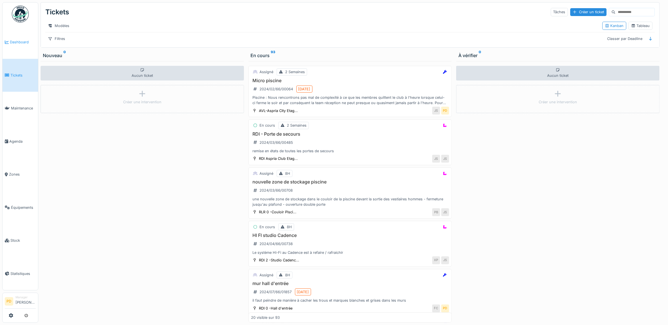
click at [19, 41] on span "Dashboard" at bounding box center [23, 41] width 26 height 5
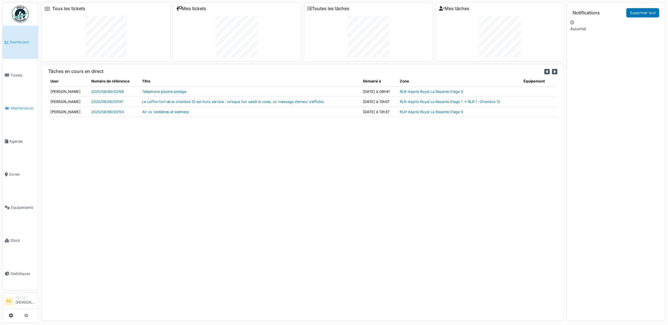
click at [16, 106] on span "Maintenance" at bounding box center [23, 108] width 25 height 5
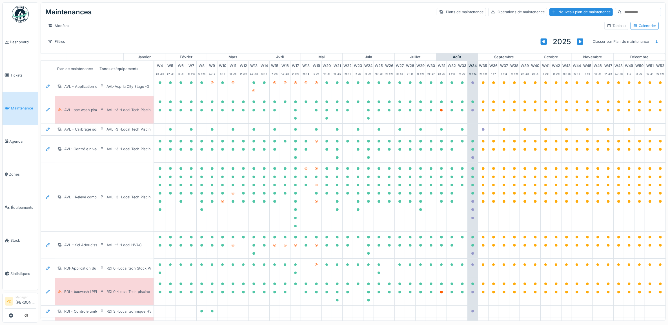
scroll to position [0, 55]
click at [21, 76] on span "Tickets" at bounding box center [22, 75] width 25 height 5
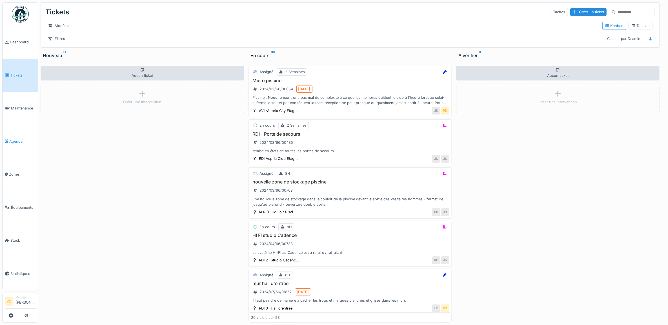
click at [14, 139] on span "Agenda" at bounding box center [22, 141] width 26 height 5
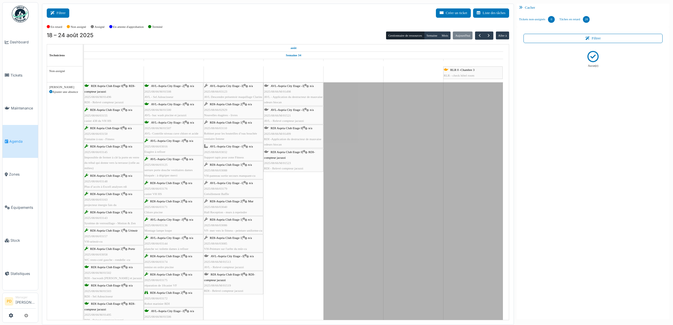
click at [66, 14] on button "Filtrer" at bounding box center [58, 12] width 23 height 9
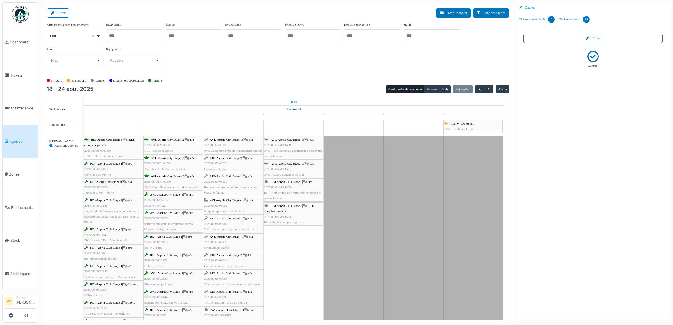
click at [422, 37] on div at bounding box center [431, 35] width 56 height 13
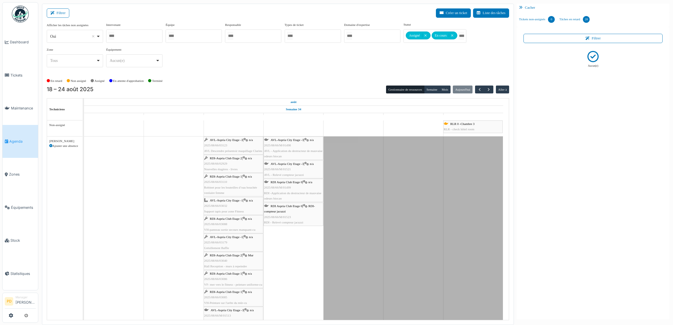
click at [19, 139] on span "Agenda" at bounding box center [22, 141] width 26 height 5
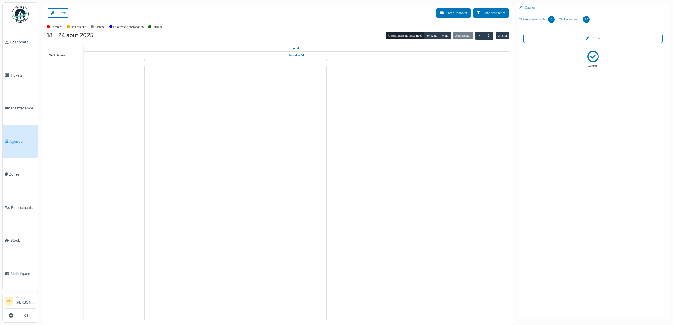
click at [18, 139] on span "Agenda" at bounding box center [22, 141] width 26 height 5
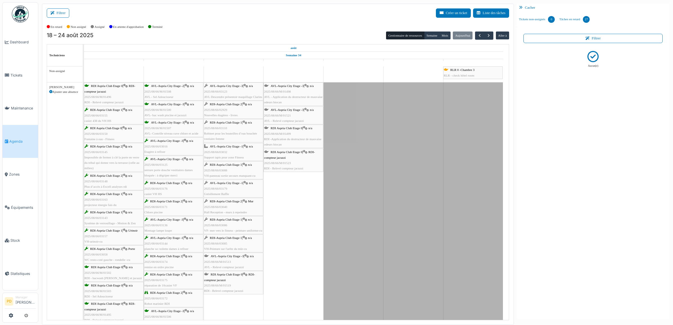
drag, startPoint x: 65, startPoint y: 14, endPoint x: 75, endPoint y: 19, distance: 11.3
click at [65, 14] on button "Filtrer" at bounding box center [58, 12] width 23 height 9
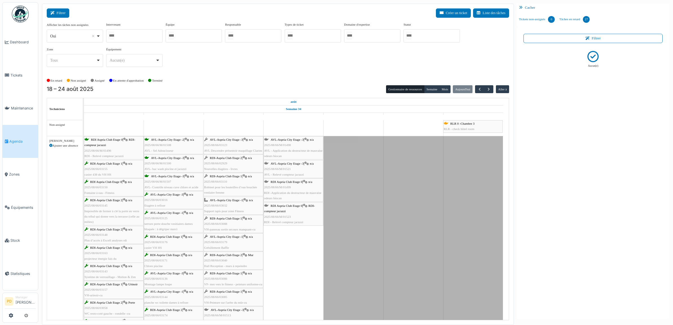
click at [65, 13] on button "Filtrer" at bounding box center [58, 12] width 23 height 9
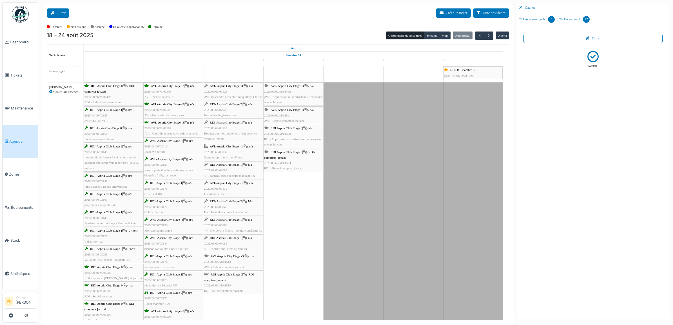
click at [53, 14] on icon at bounding box center [53, 13] width 6 height 4
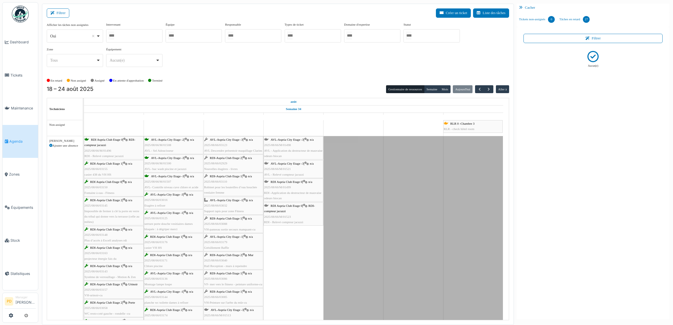
click at [416, 38] on div at bounding box center [431, 35] width 56 height 13
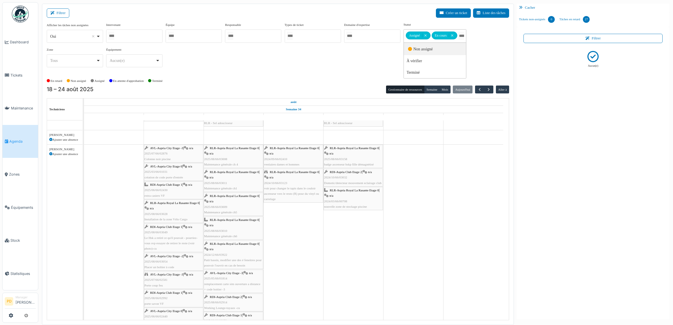
click at [163, 150] on span "AVL-Aspria City Etage -3" at bounding box center [166, 147] width 33 height 3
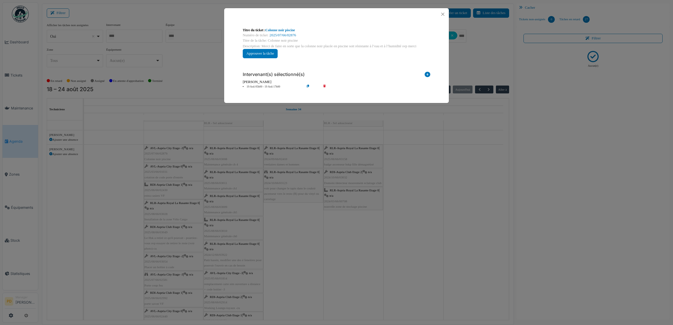
click at [260, 85] on li "19 Aoû 05h00 - 19 Aoû 17h00" at bounding box center [272, 87] width 64 height 4
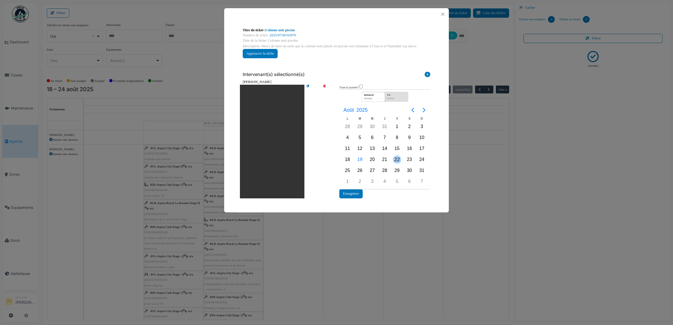
click at [396, 159] on div "22" at bounding box center [397, 159] width 8 height 8
click at [357, 193] on button "Enregistrer" at bounding box center [350, 193] width 23 height 9
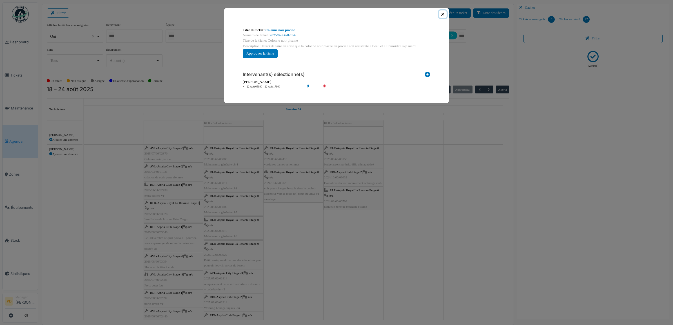
click at [443, 16] on button "Close" at bounding box center [443, 14] width 8 height 8
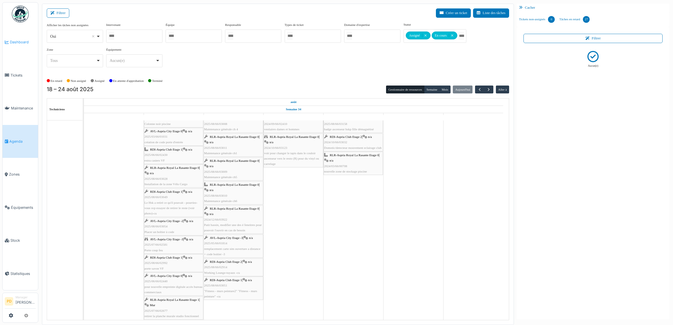
click at [23, 43] on span "Dashboard" at bounding box center [23, 41] width 26 height 5
